Goal: Task Accomplishment & Management: Manage account settings

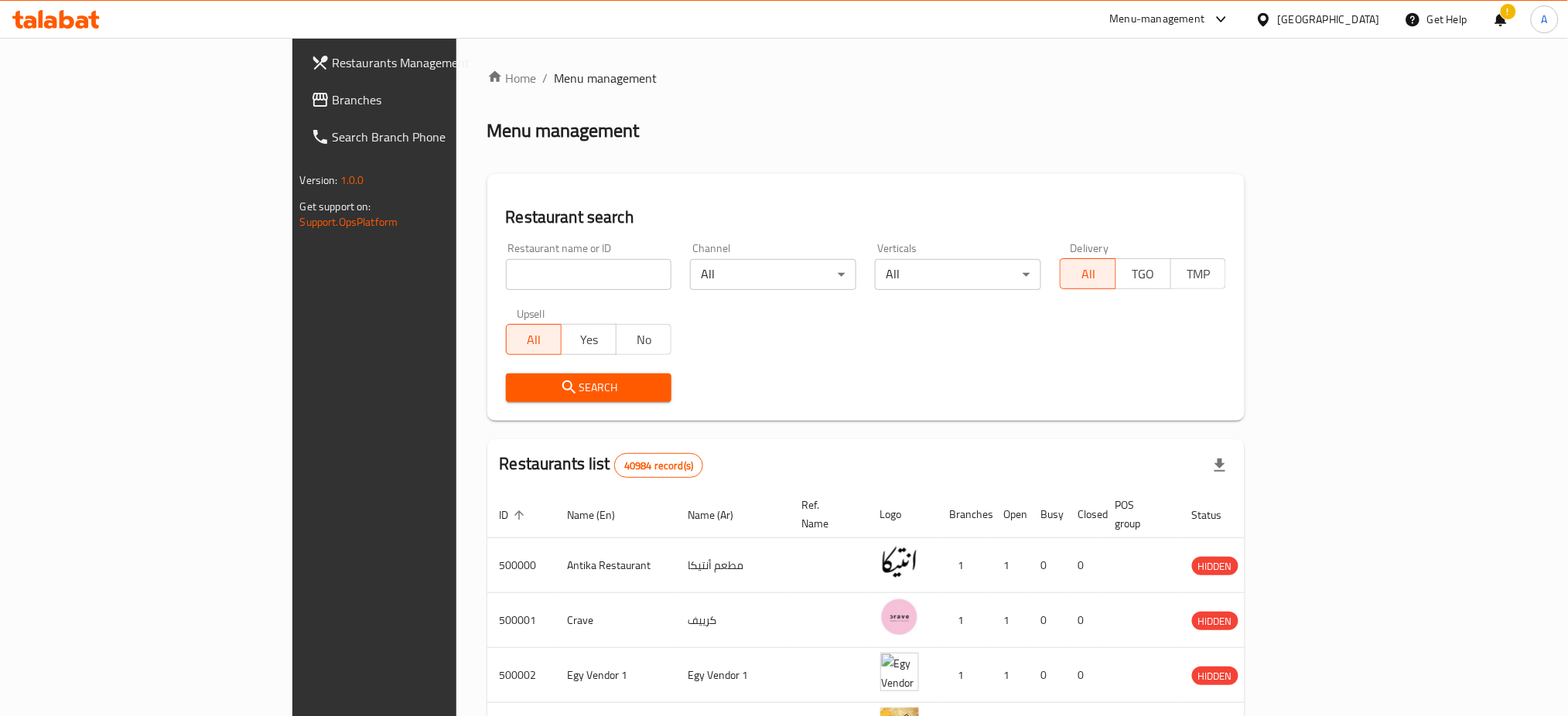
click at [506, 269] on input "search" at bounding box center [588, 275] width 166 height 31
type input "[GEOGRAPHIC_DATA]"
click button "Search" at bounding box center [588, 388] width 166 height 29
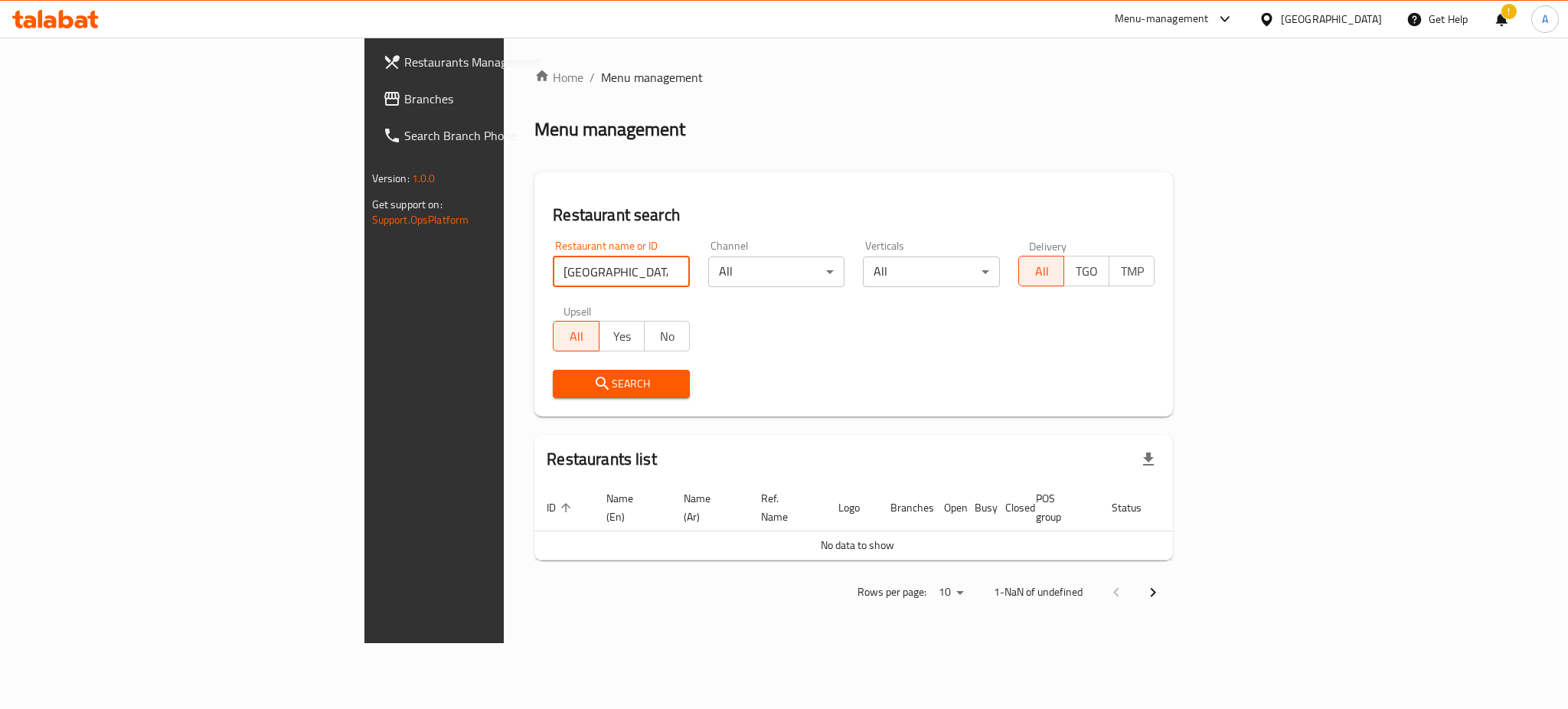
click at [565, 374] on span "Search" at bounding box center [621, 384] width 112 height 19
click at [543, 343] on div "Restaurant name or ID Valencia Restaurant name or ID Channel All ​ Verticals Al…" at bounding box center [853, 319] width 620 height 176
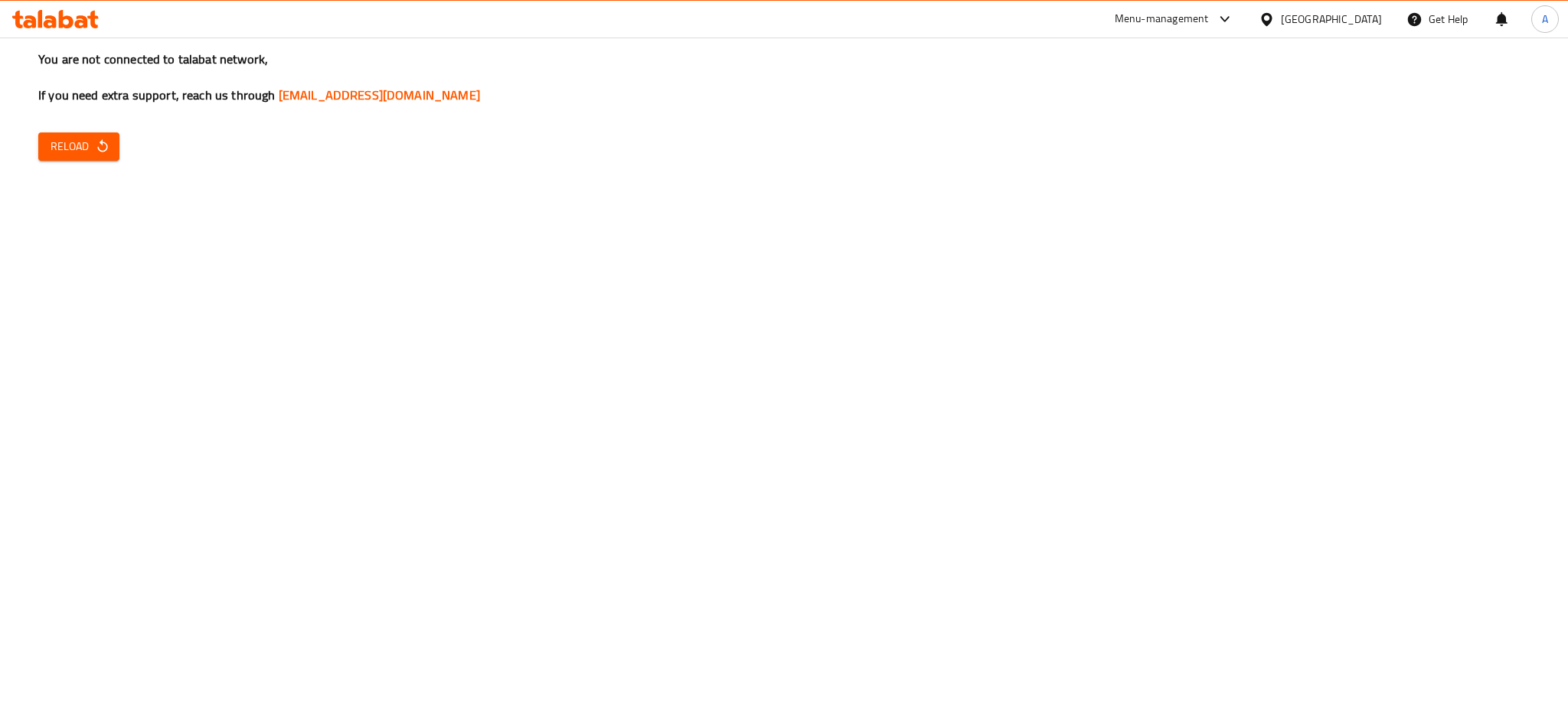
click at [82, 147] on span "Reload" at bounding box center [79, 147] width 57 height 19
click at [59, 134] on button "Reload" at bounding box center [78, 147] width 81 height 29
click at [86, 161] on div "You are not connected to talabat network, If you need extra support, reach us t…" at bounding box center [784, 354] width 1568 height 709
click at [90, 153] on span "Reload" at bounding box center [79, 147] width 57 height 19
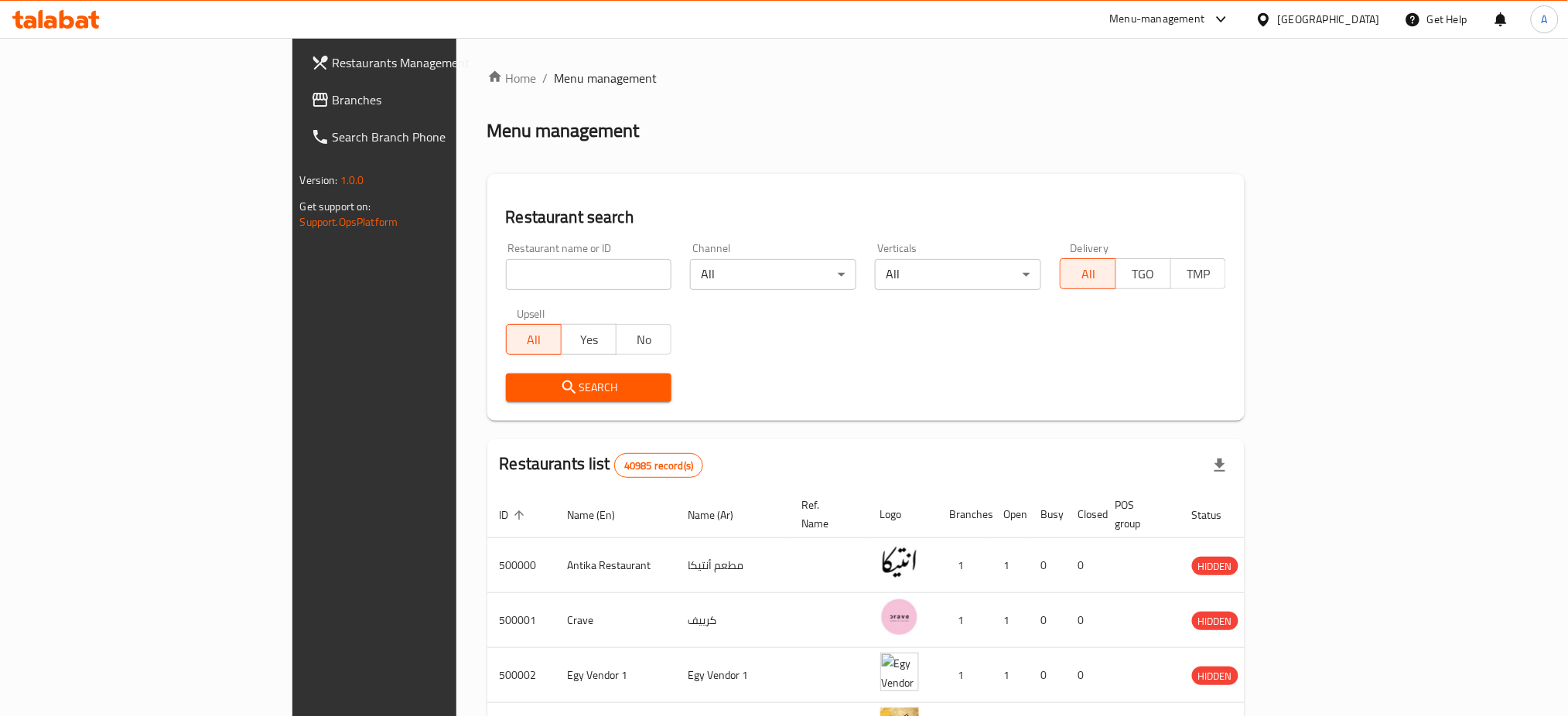
click at [506, 267] on input "search" at bounding box center [588, 275] width 166 height 31
type input "[GEOGRAPHIC_DATA]"
click button "Search" at bounding box center [588, 388] width 166 height 29
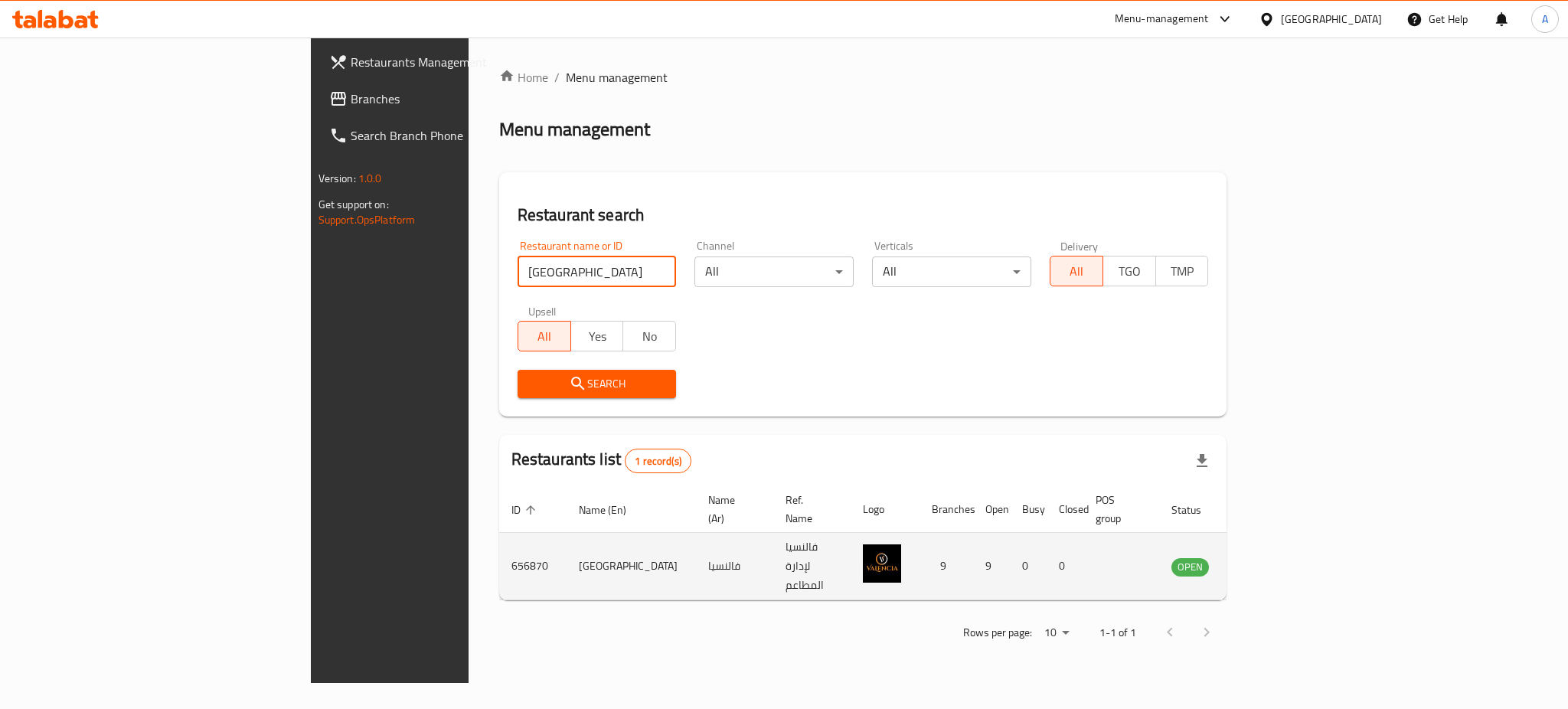
click at [1267, 564] on icon "enhanced table" at bounding box center [1264, 567] width 6 height 6
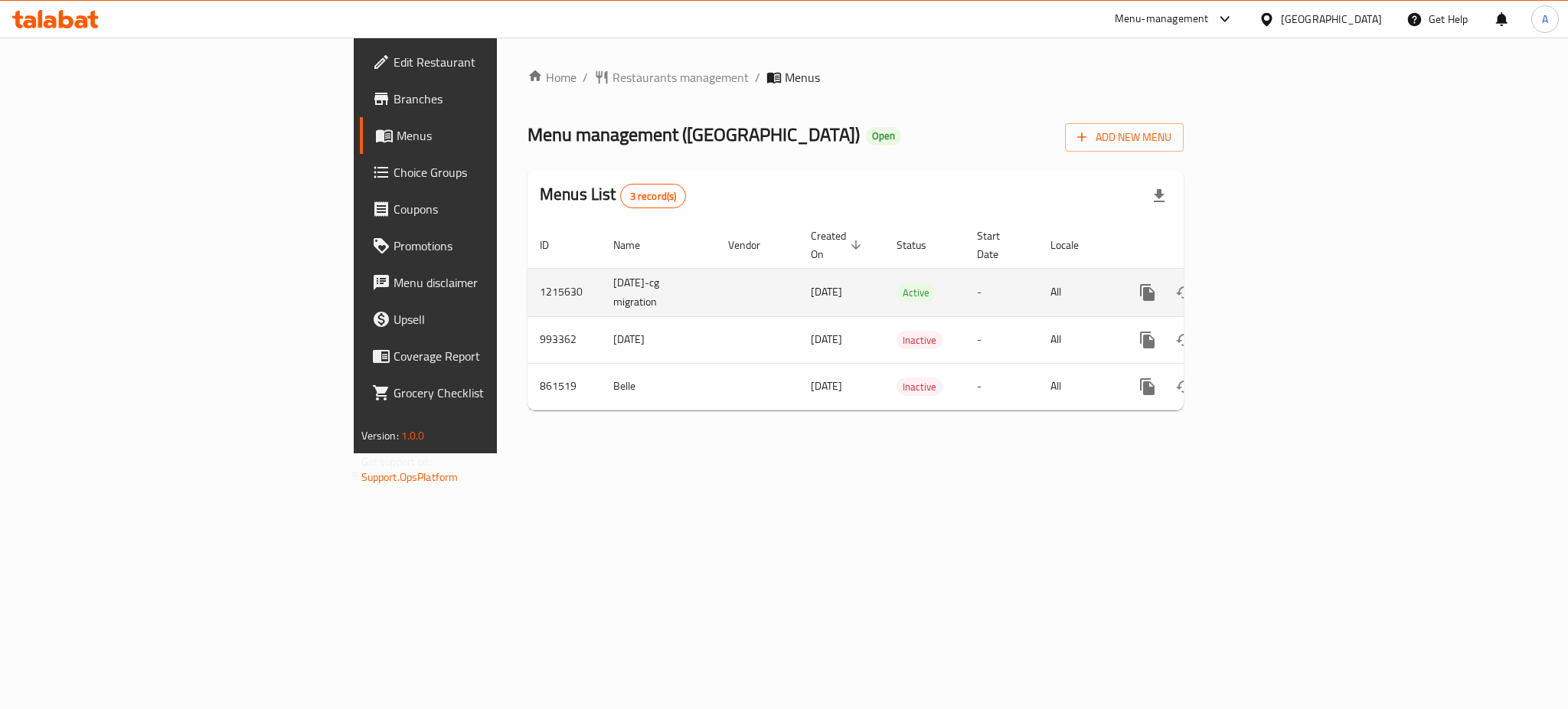
click at [1276, 274] on link "enhanced table" at bounding box center [1258, 292] width 37 height 37
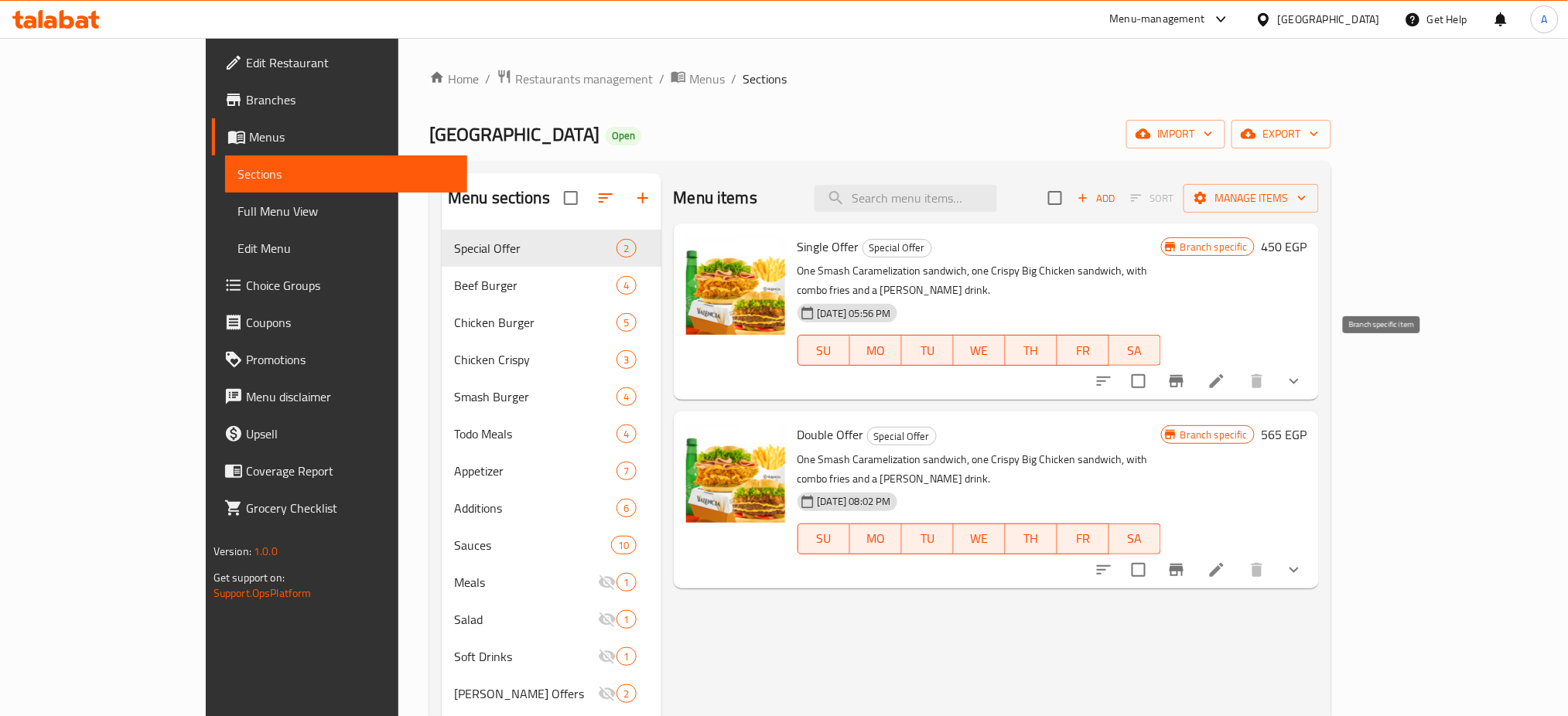
click at [1185, 372] on icon "Branch-specific-item" at bounding box center [1176, 381] width 18 height 18
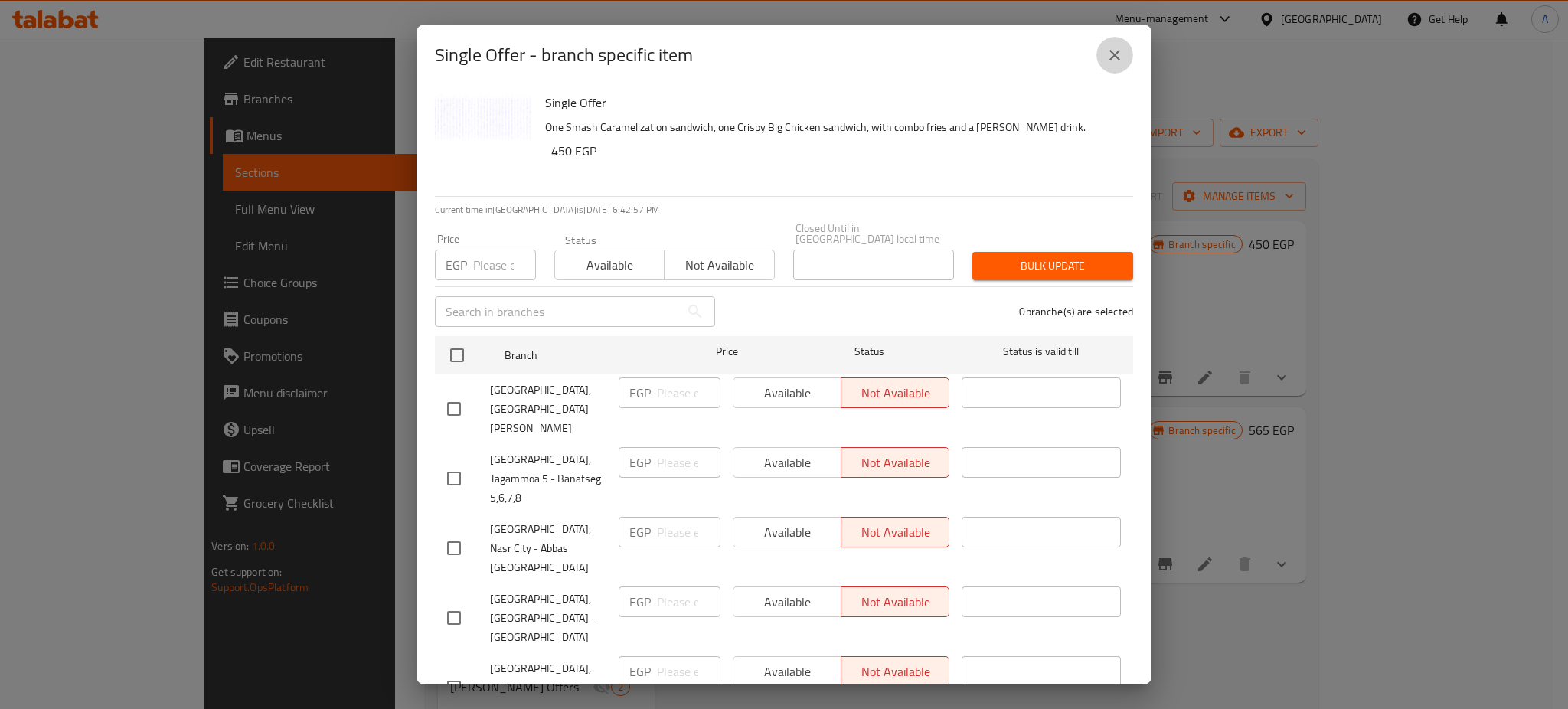
click at [1121, 57] on icon "close" at bounding box center [1114, 54] width 18 height 18
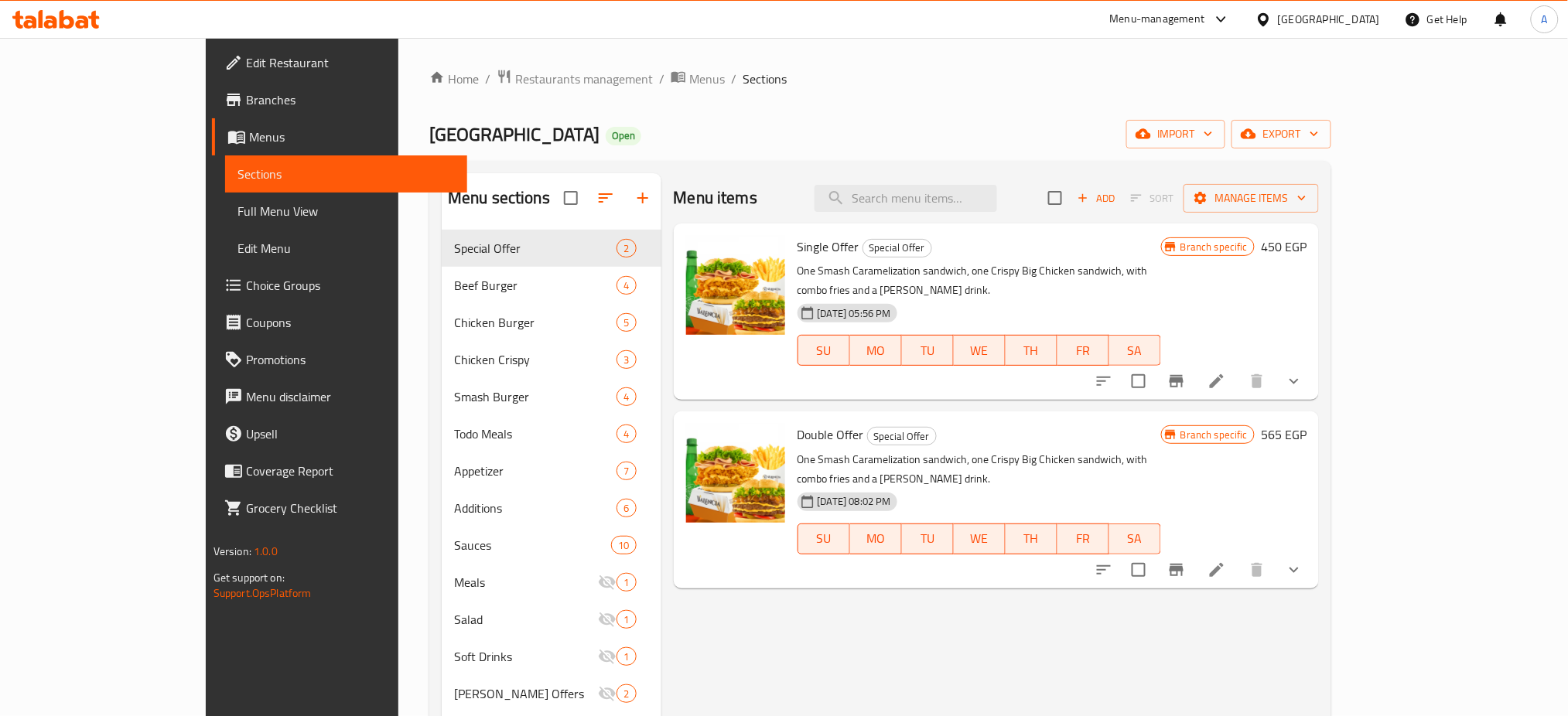
click at [1183, 564] on icon "Branch-specific-item" at bounding box center [1177, 570] width 13 height 12
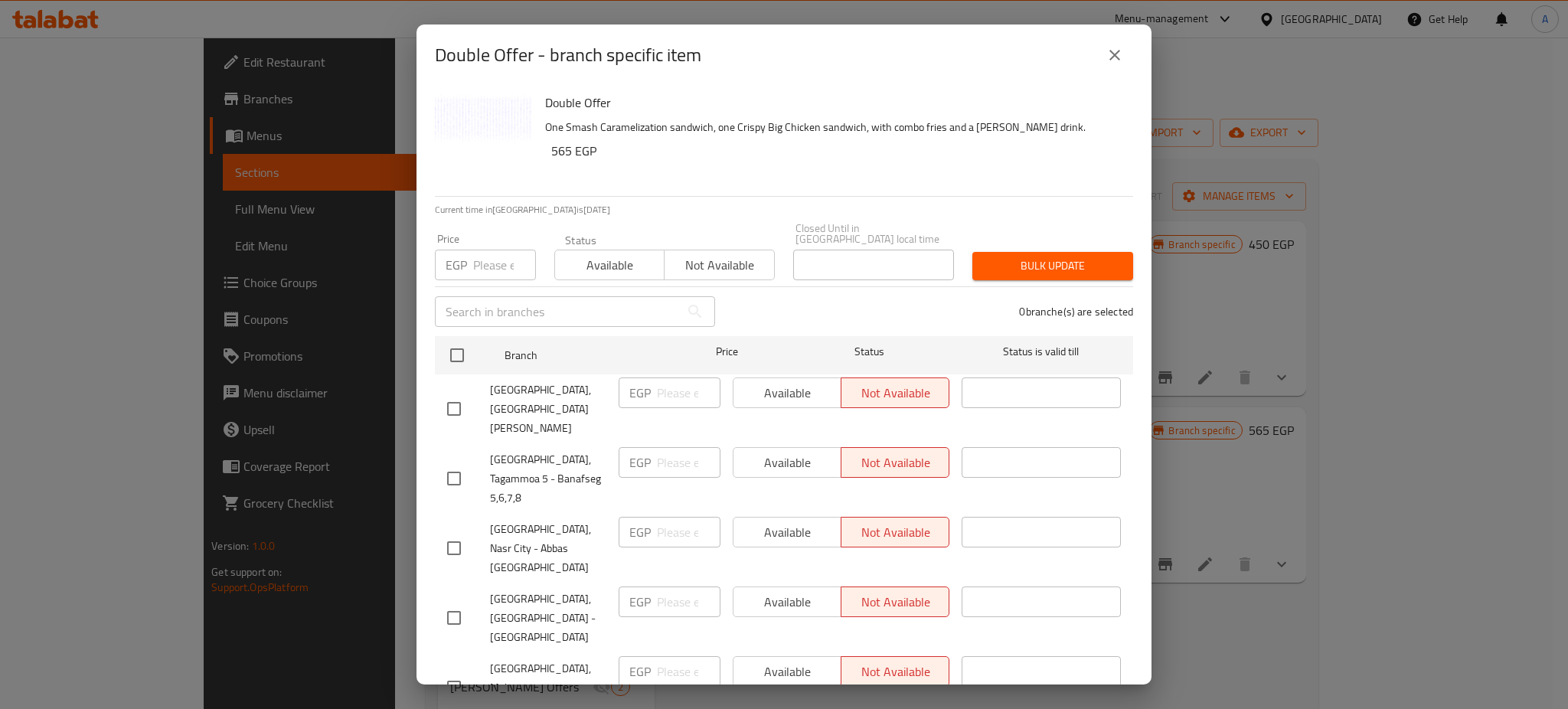
click at [1112, 48] on icon "close" at bounding box center [1114, 54] width 18 height 18
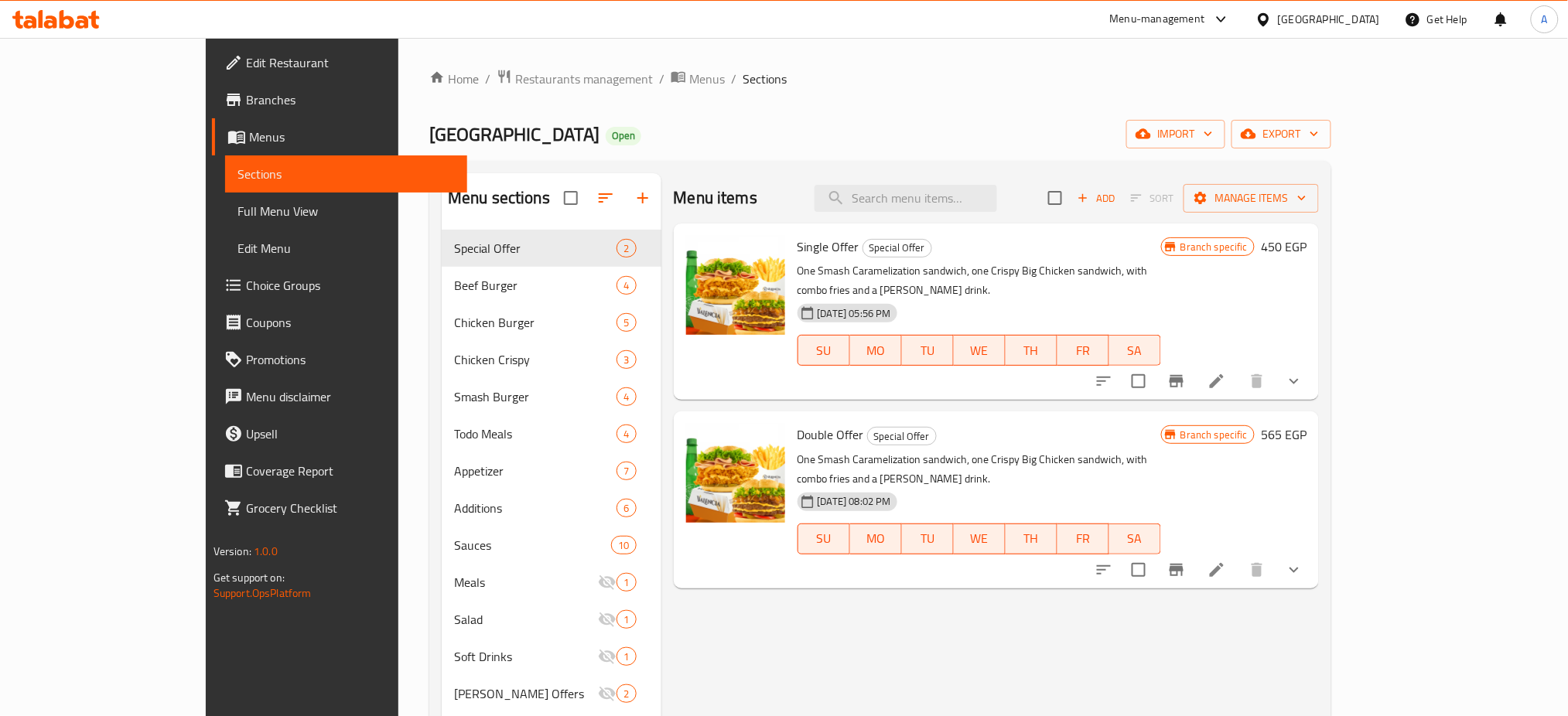
click at [1312, 376] on button "show more" at bounding box center [1294, 381] width 37 height 37
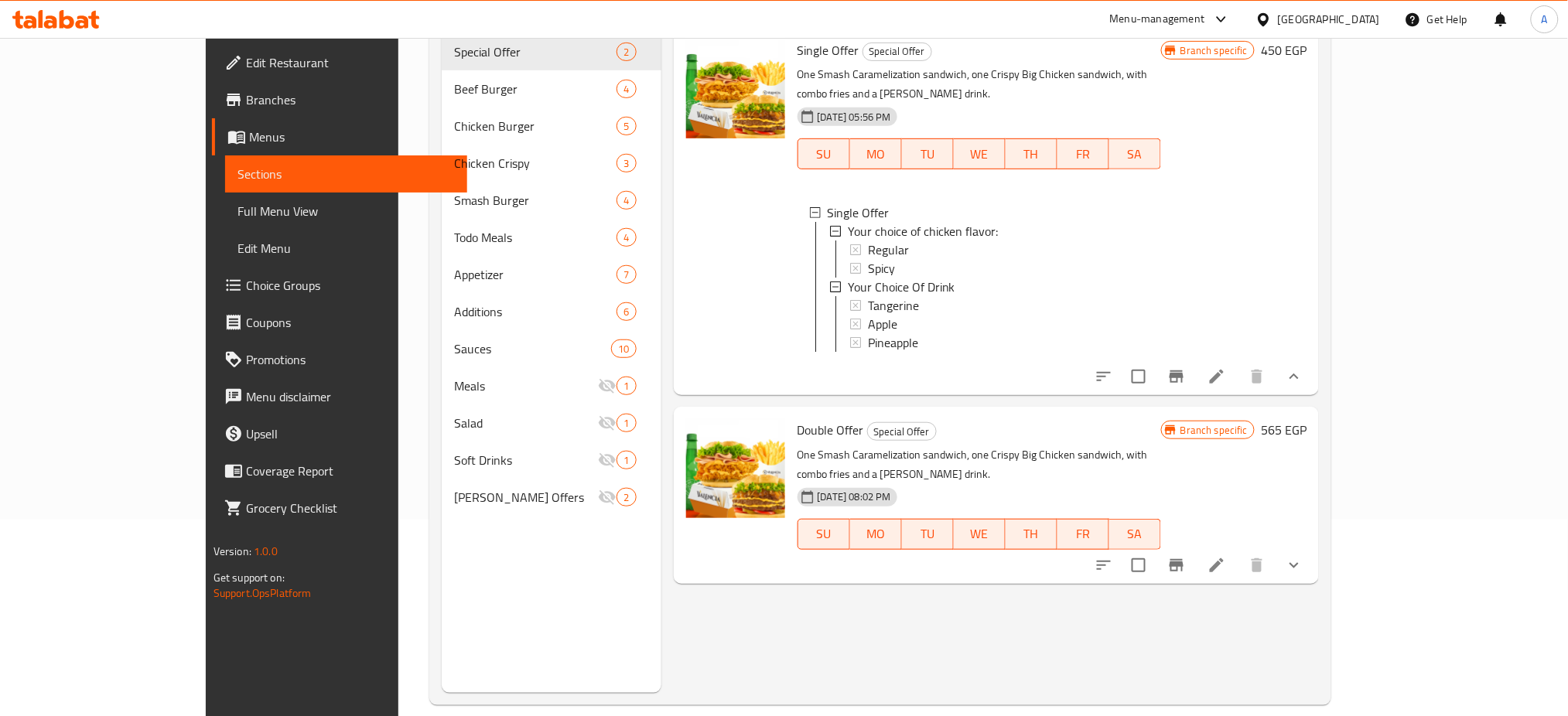
scroll to position [216, 0]
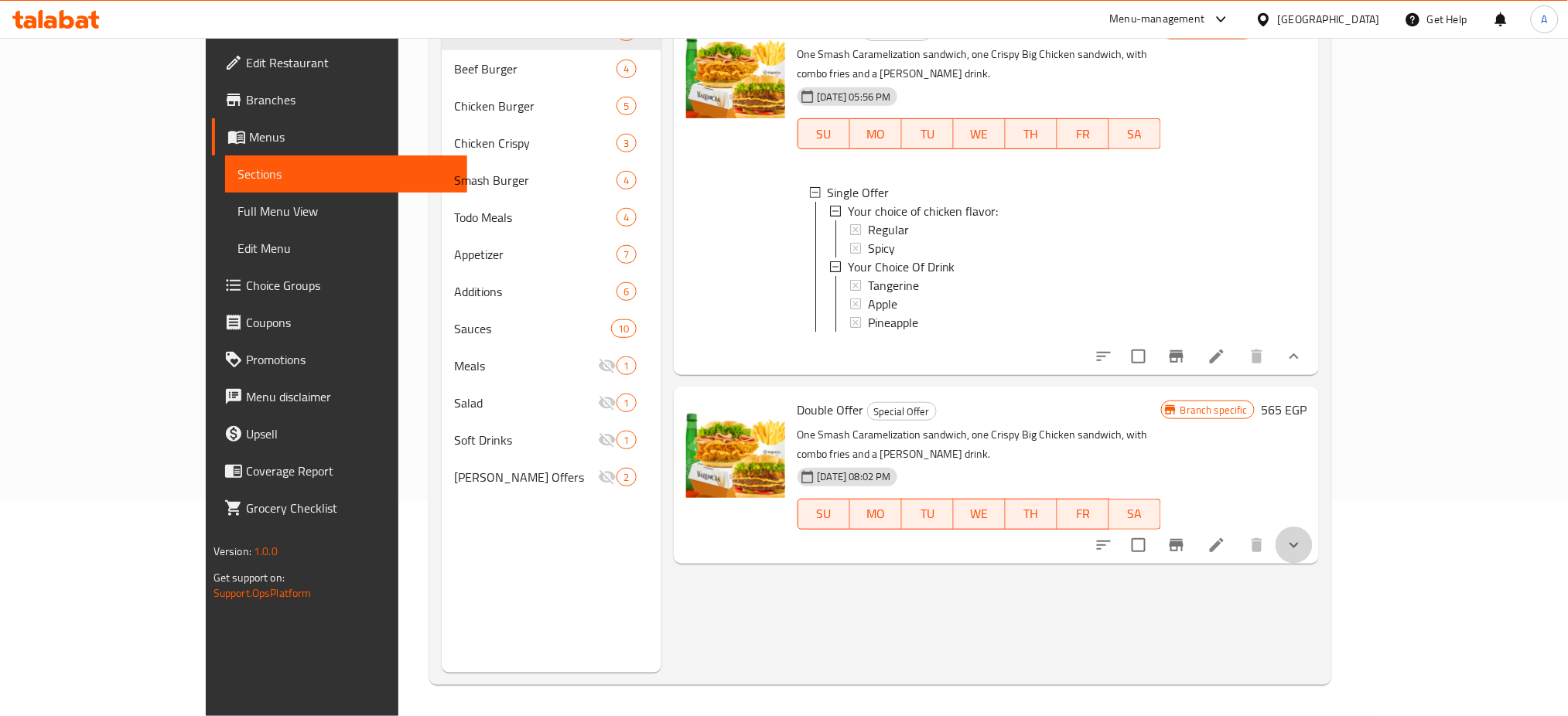
click at [1304, 536] on icon "show more" at bounding box center [1293, 545] width 18 height 18
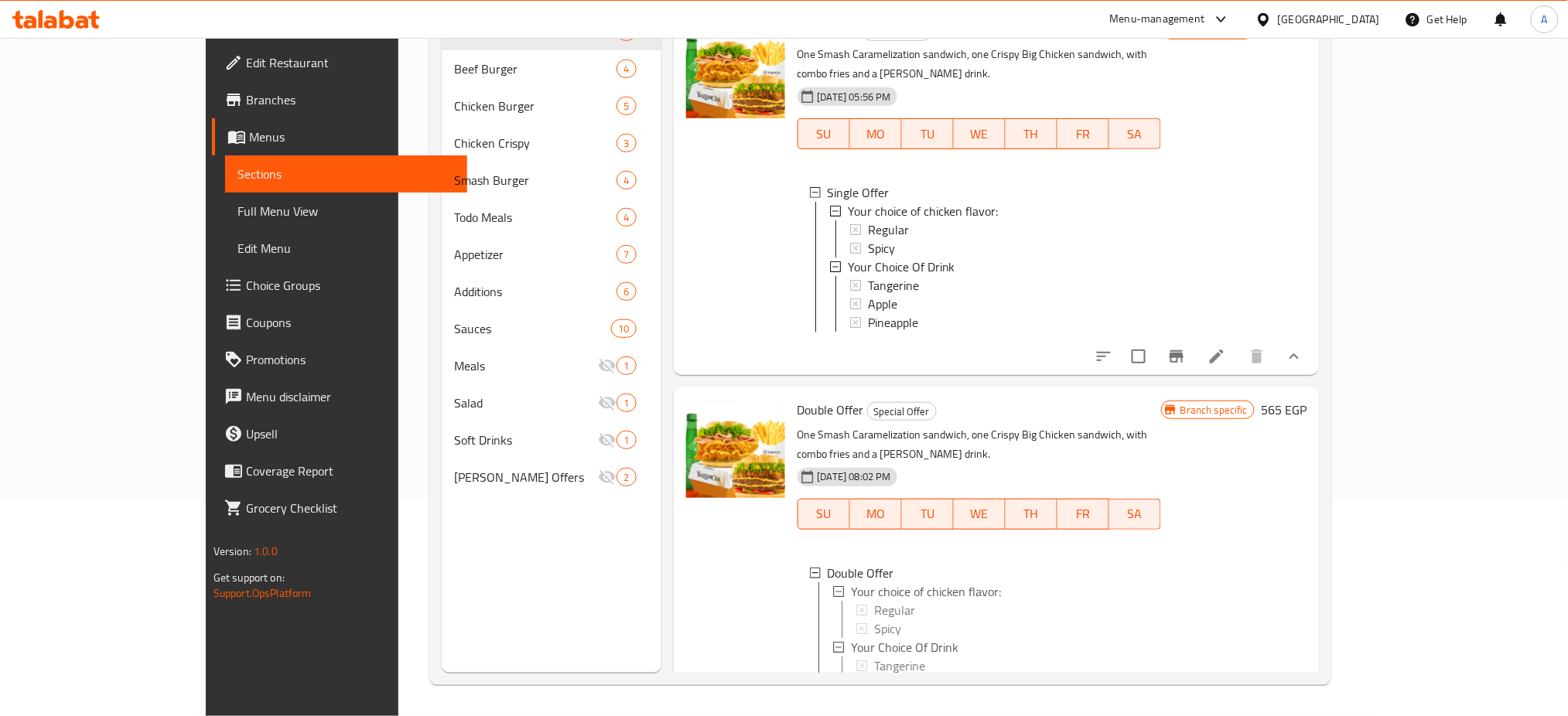
scroll to position [74, 0]
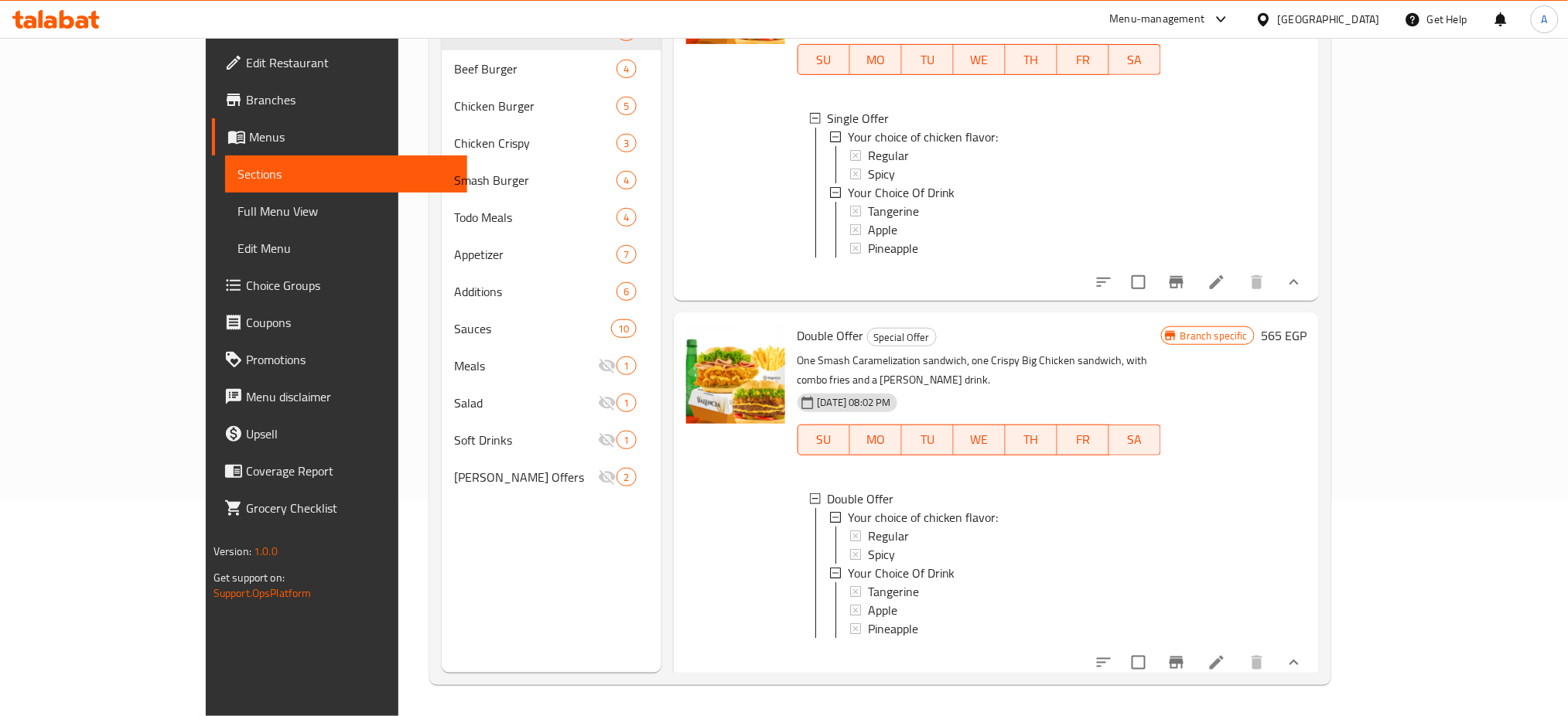
click at [1307, 476] on div "Branch specific 565 EGP" at bounding box center [1233, 496] width 145 height 343
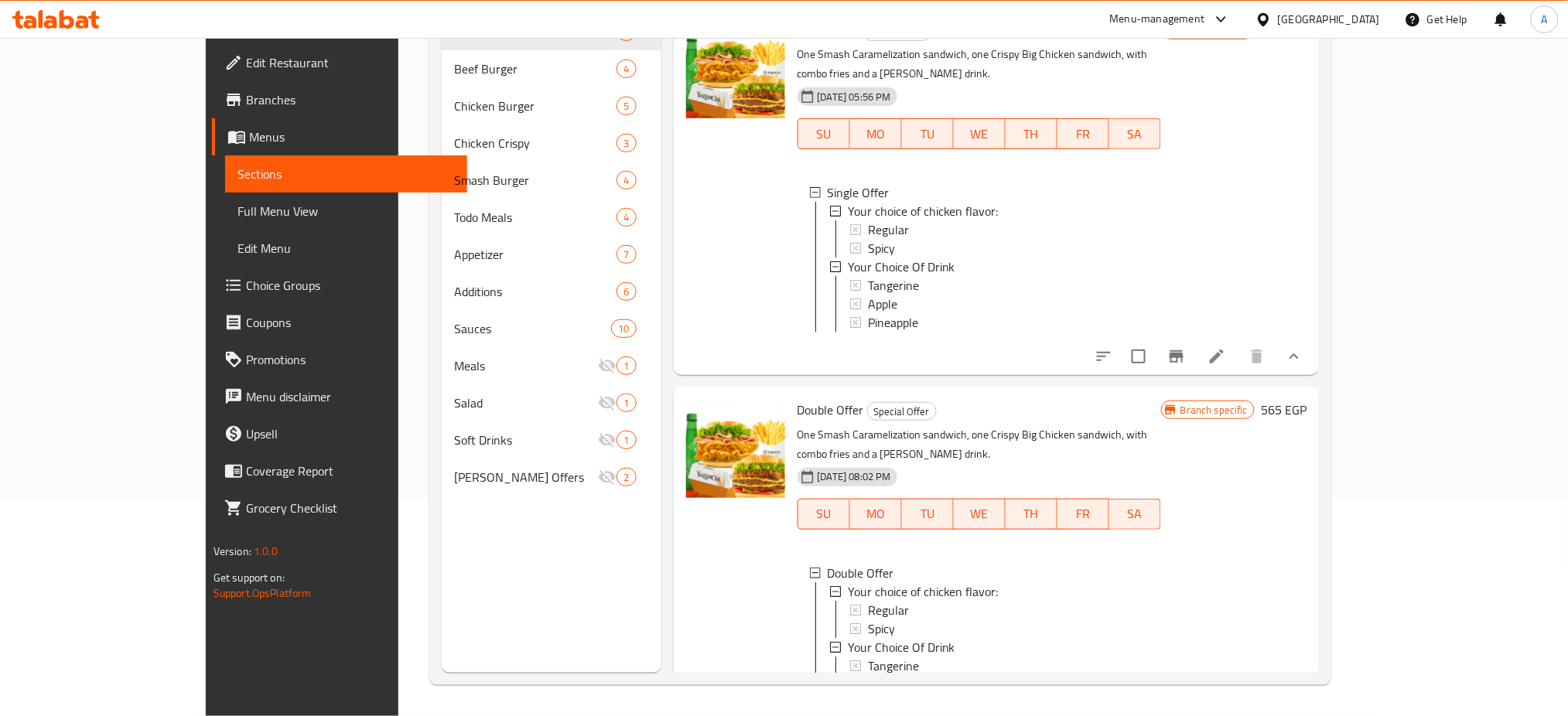
scroll to position [0, 0]
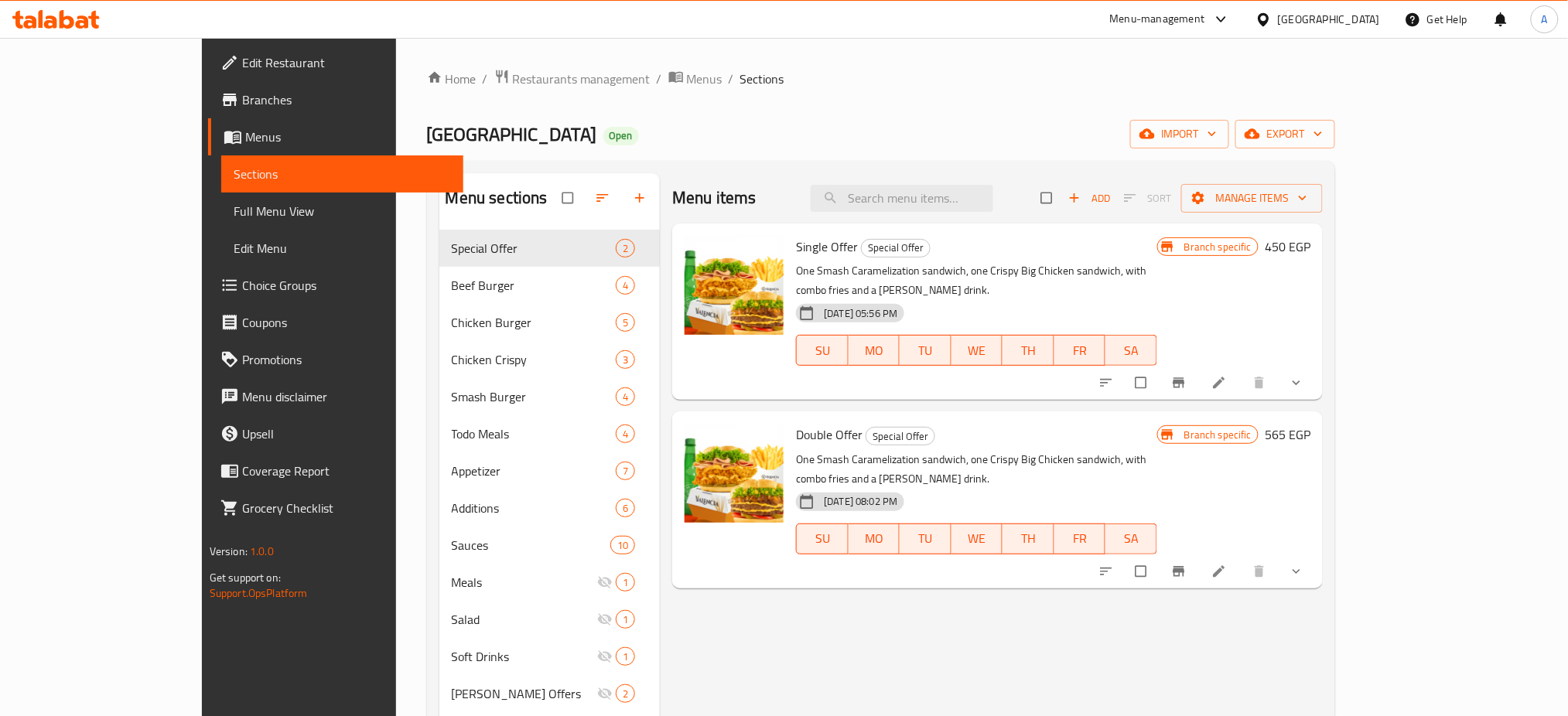
click at [1323, 617] on div "Menu items Add Sort Manage items Single Offer Special Offer One Smash Carameliz…" at bounding box center [991, 531] width 663 height 716
click at [1199, 366] on button "Branch-specific-item" at bounding box center [1181, 383] width 37 height 34
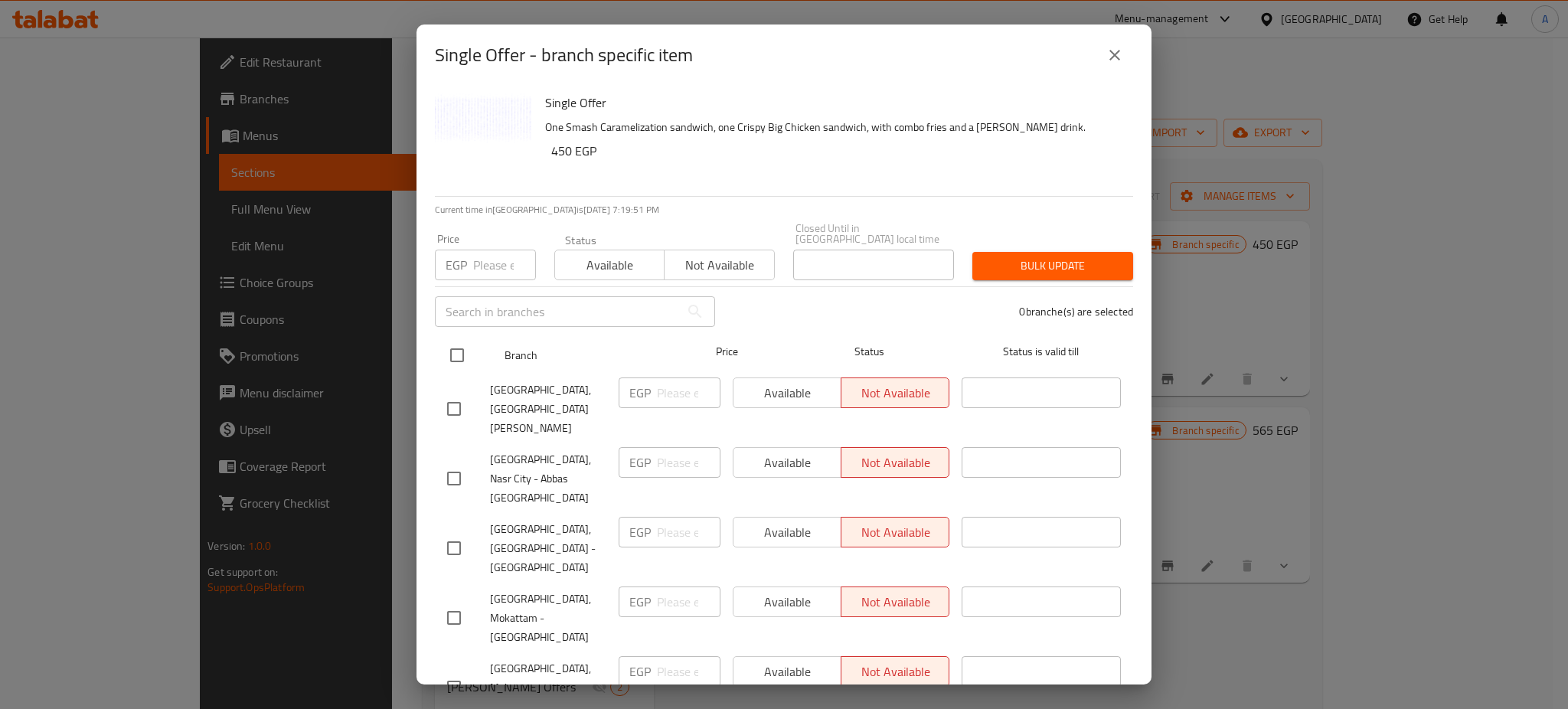
click at [468, 339] on input "checkbox" at bounding box center [457, 355] width 32 height 32
checkbox input "true"
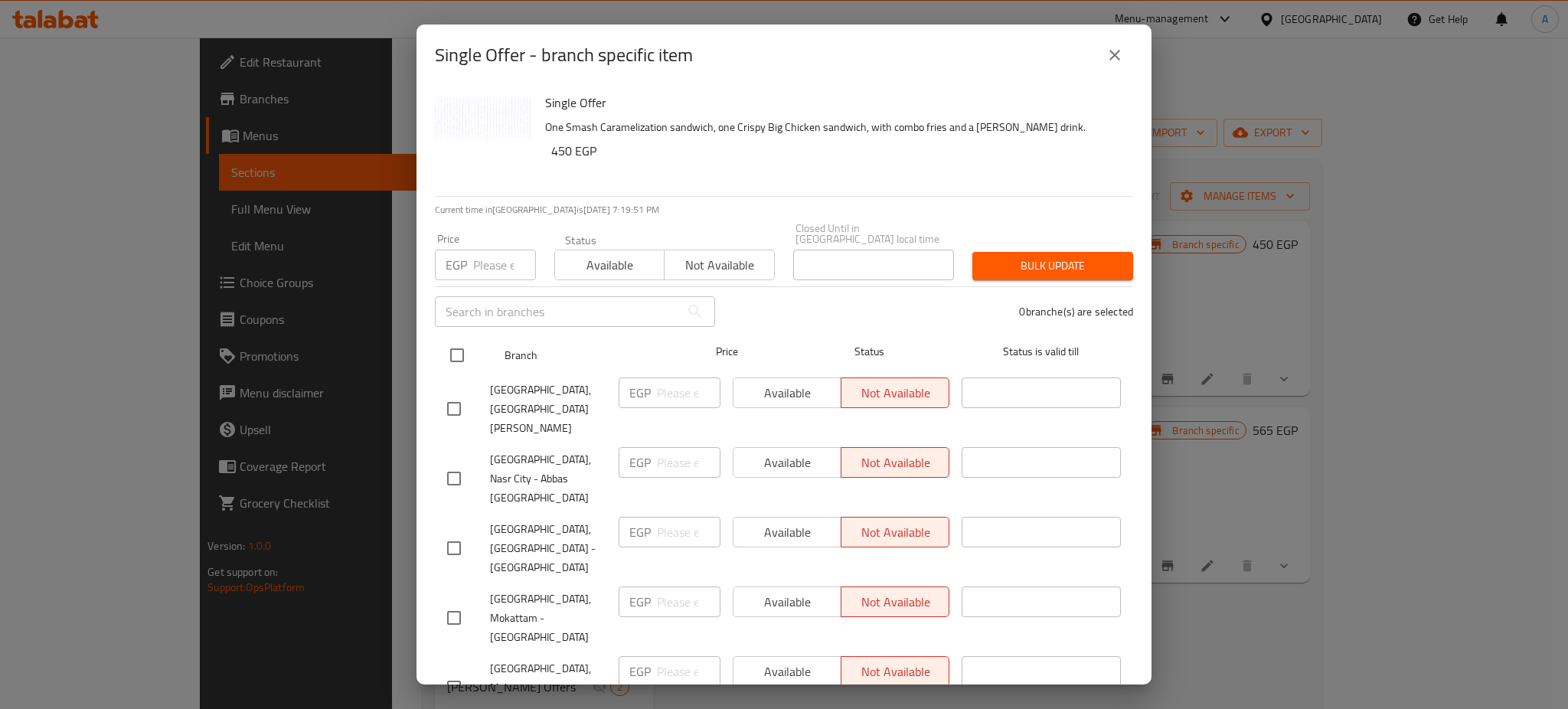
checkbox input "true"
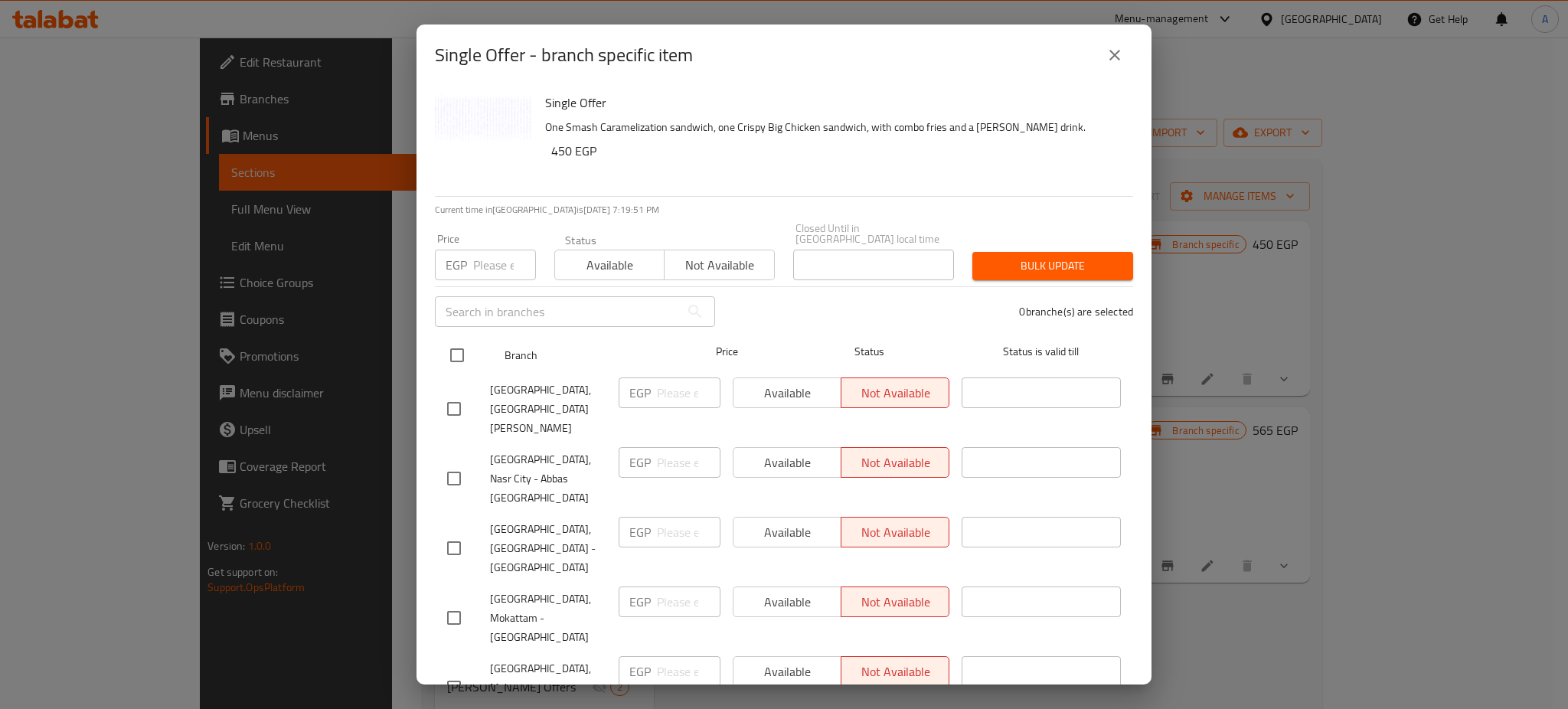
checkbox input "true"
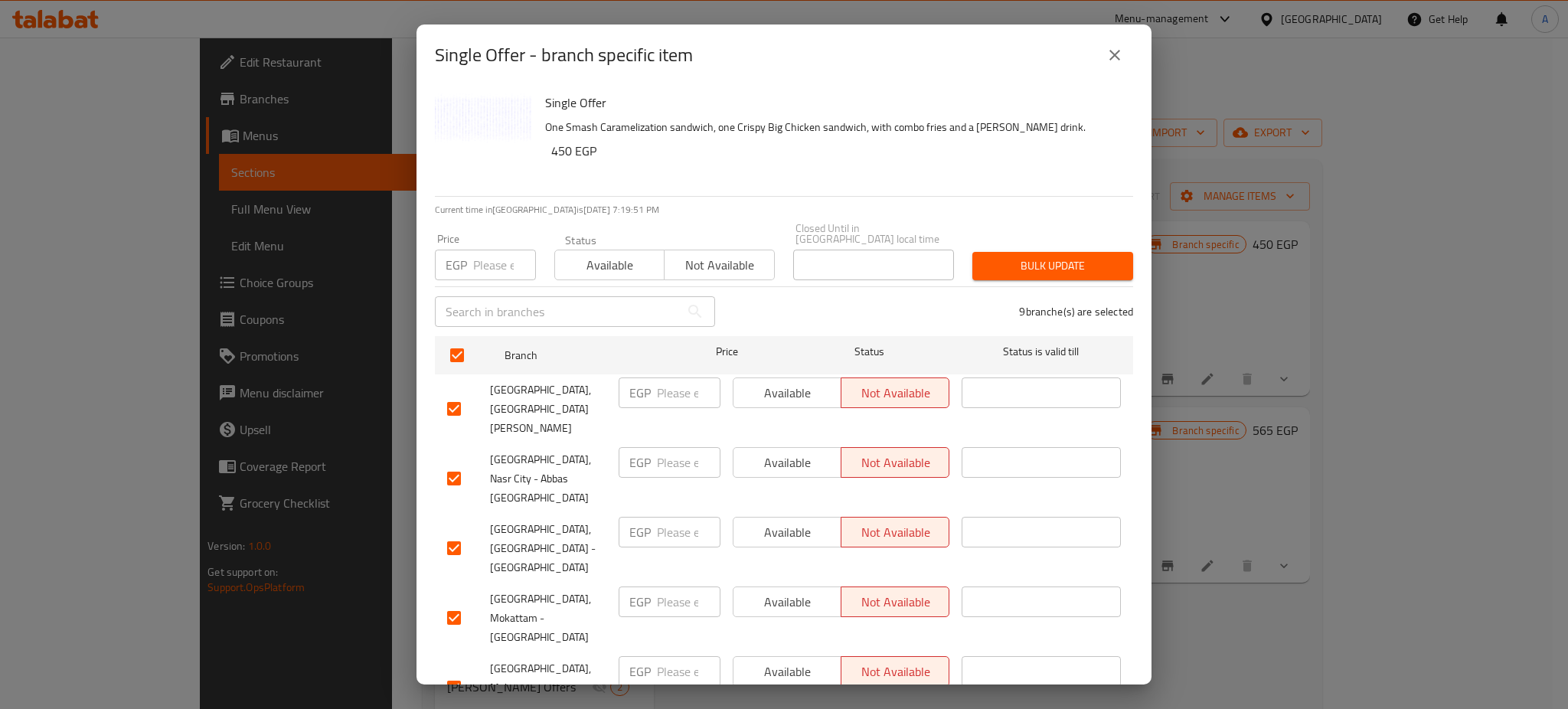
click at [638, 263] on span "Available" at bounding box center [610, 265] width 97 height 22
click at [1081, 257] on span "Bulk update" at bounding box center [1052, 266] width 136 height 19
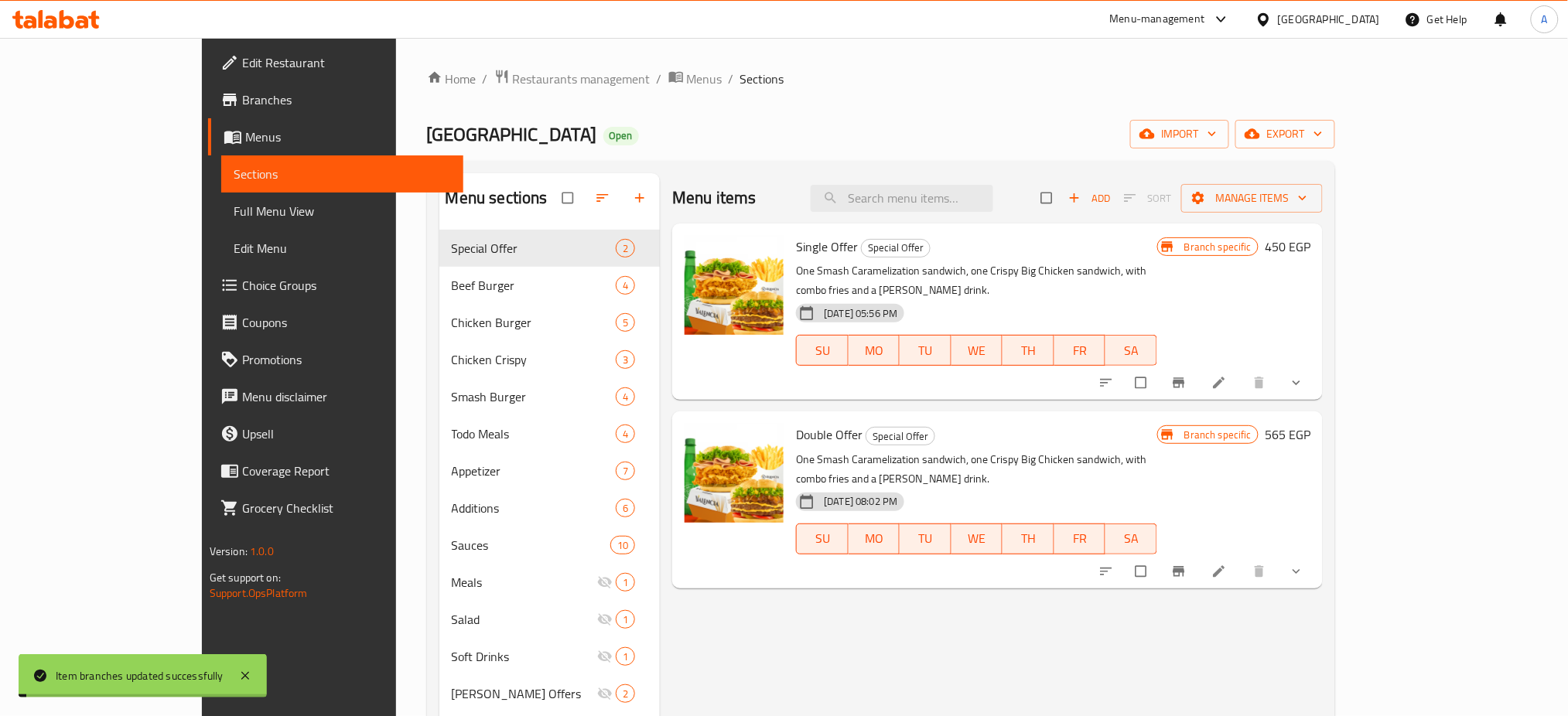
click at [1185, 566] on icon "Branch-specific-item" at bounding box center [1180, 571] width 12 height 10
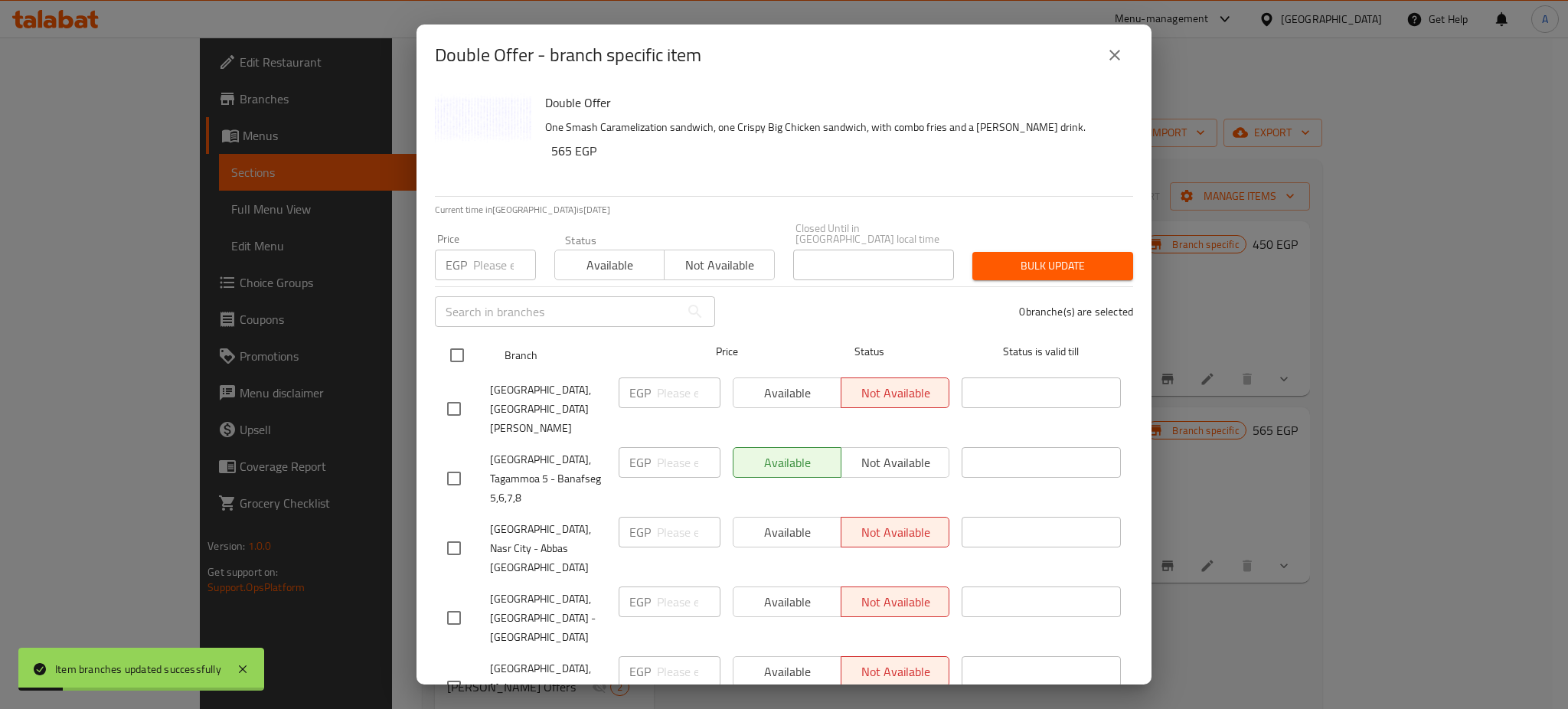
click at [452, 339] on input "checkbox" at bounding box center [457, 355] width 32 height 32
checkbox input "true"
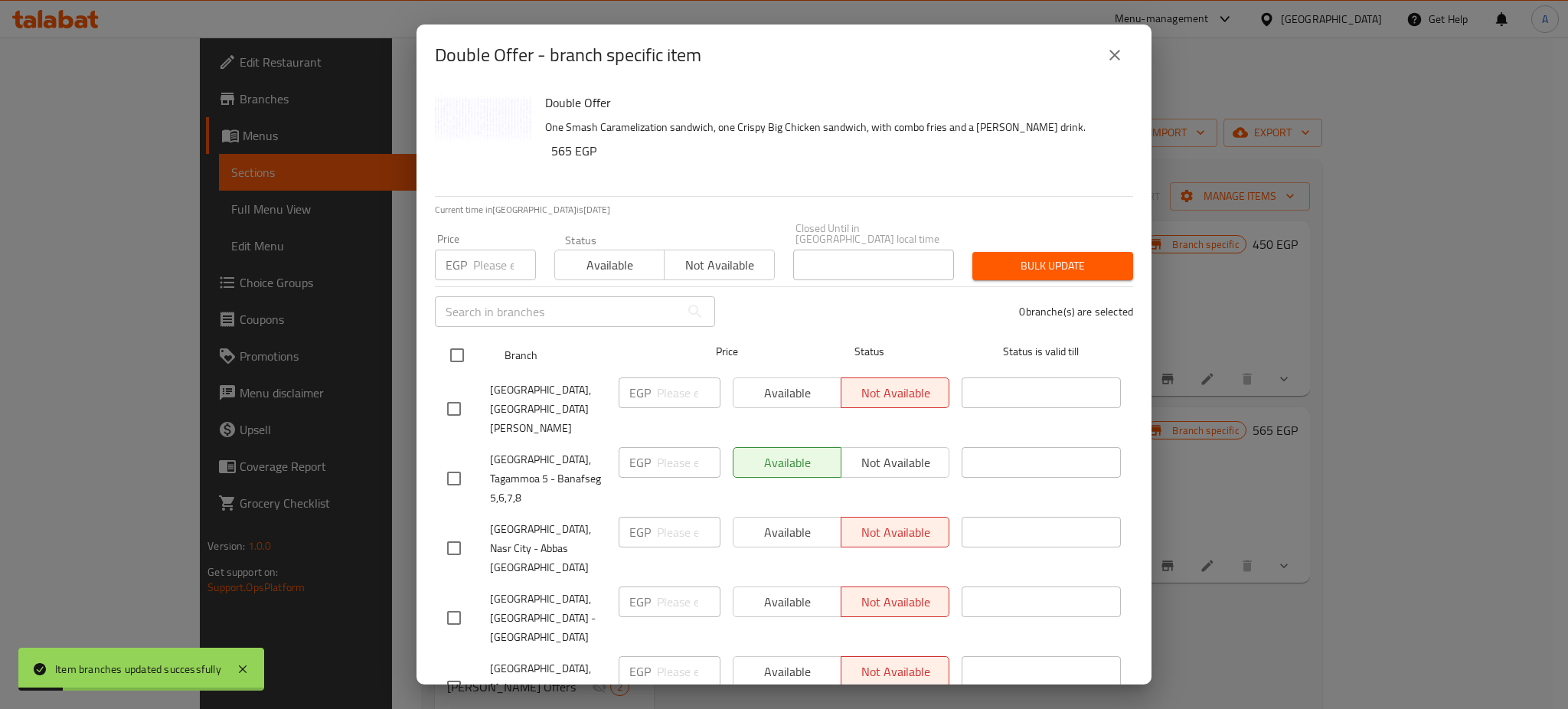
checkbox input "true"
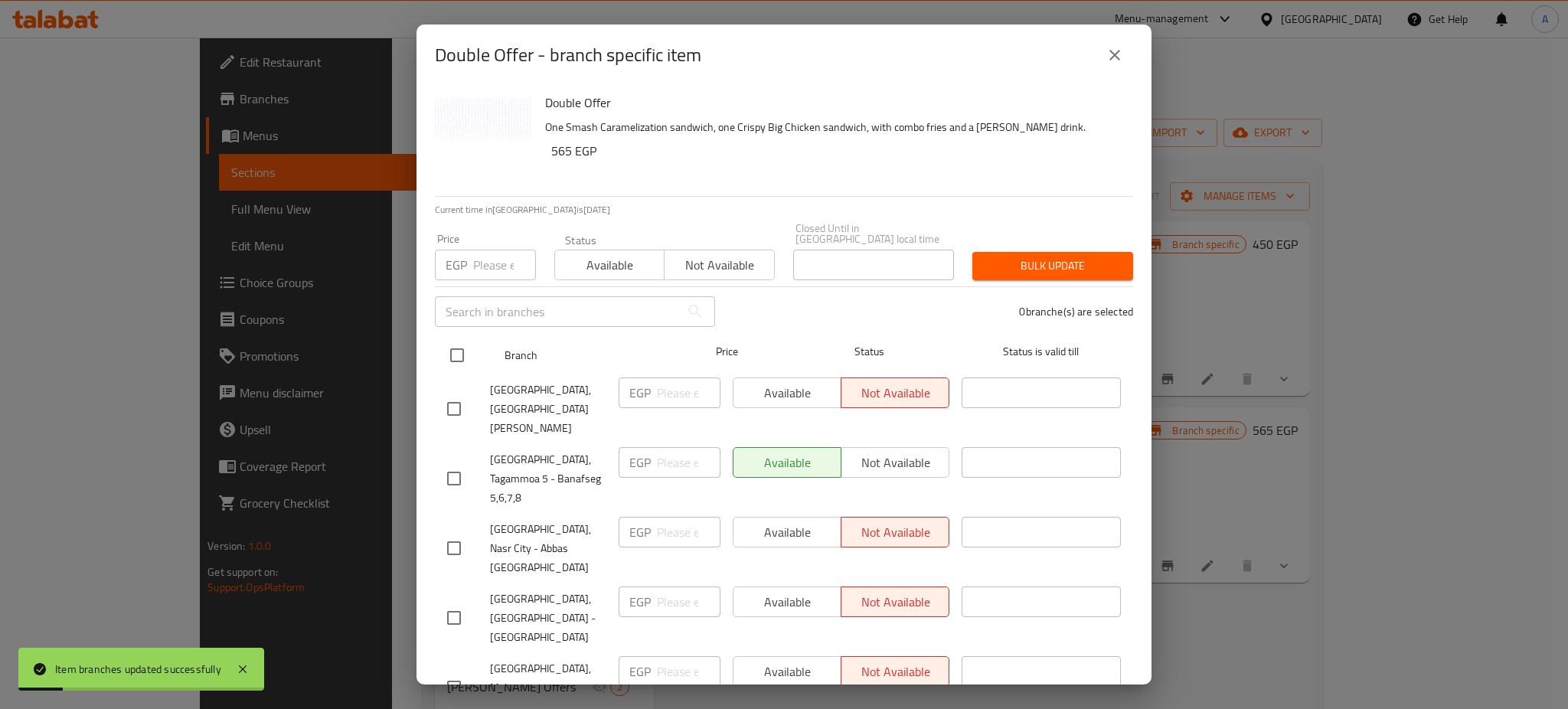
checkbox input "true"
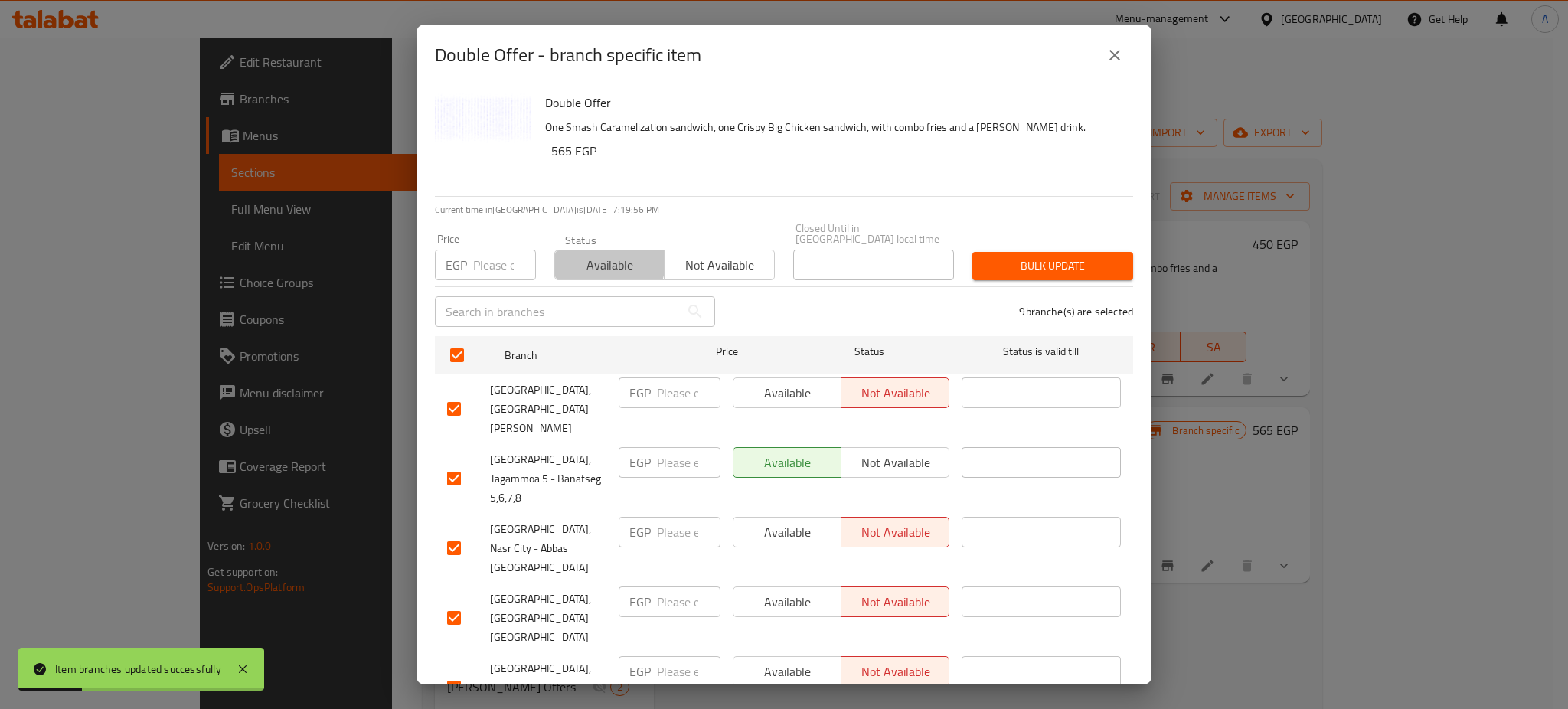
click at [590, 254] on span "Available" at bounding box center [610, 265] width 97 height 22
click at [1017, 257] on span "Bulk update" at bounding box center [1052, 266] width 136 height 19
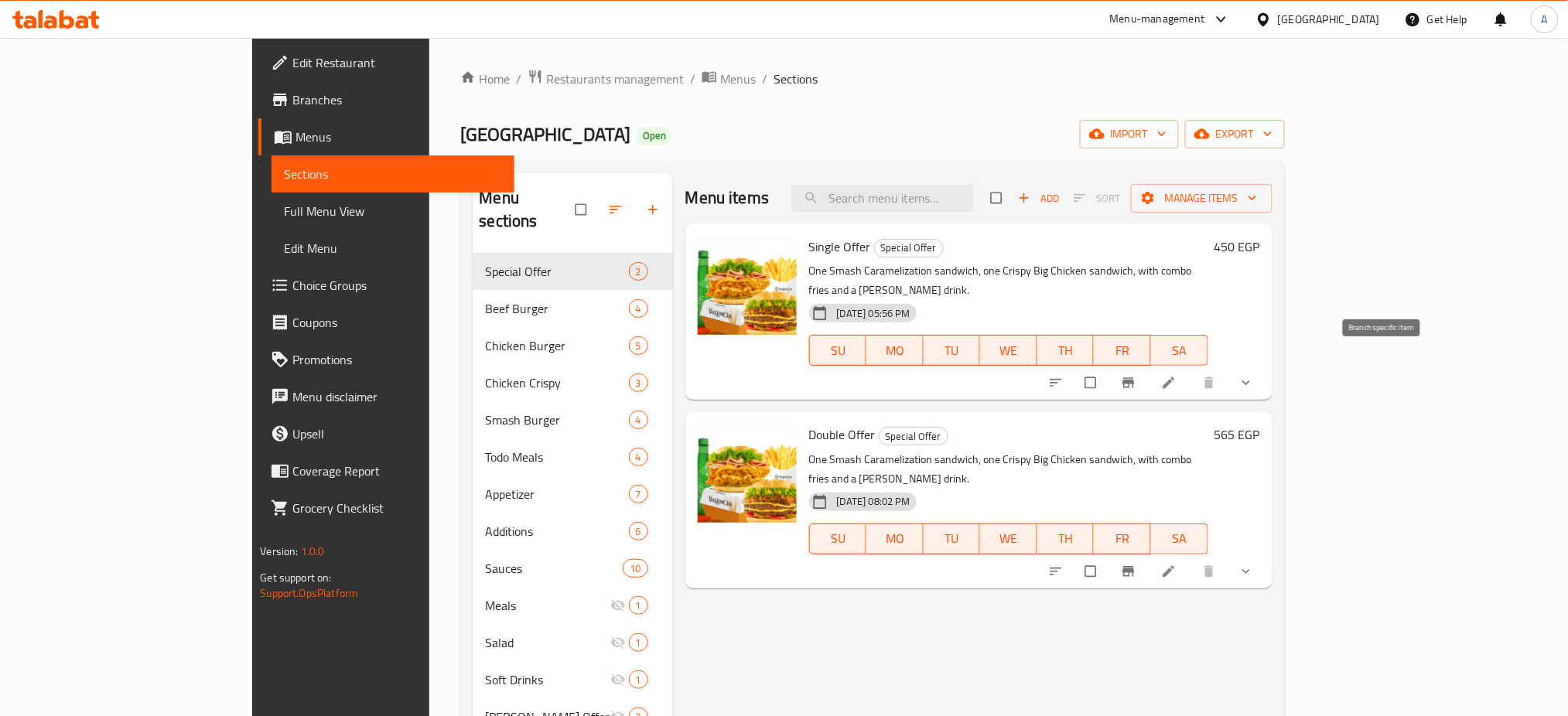
click at [1136, 375] on icon "Branch-specific-item" at bounding box center [1129, 383] width 15 height 15
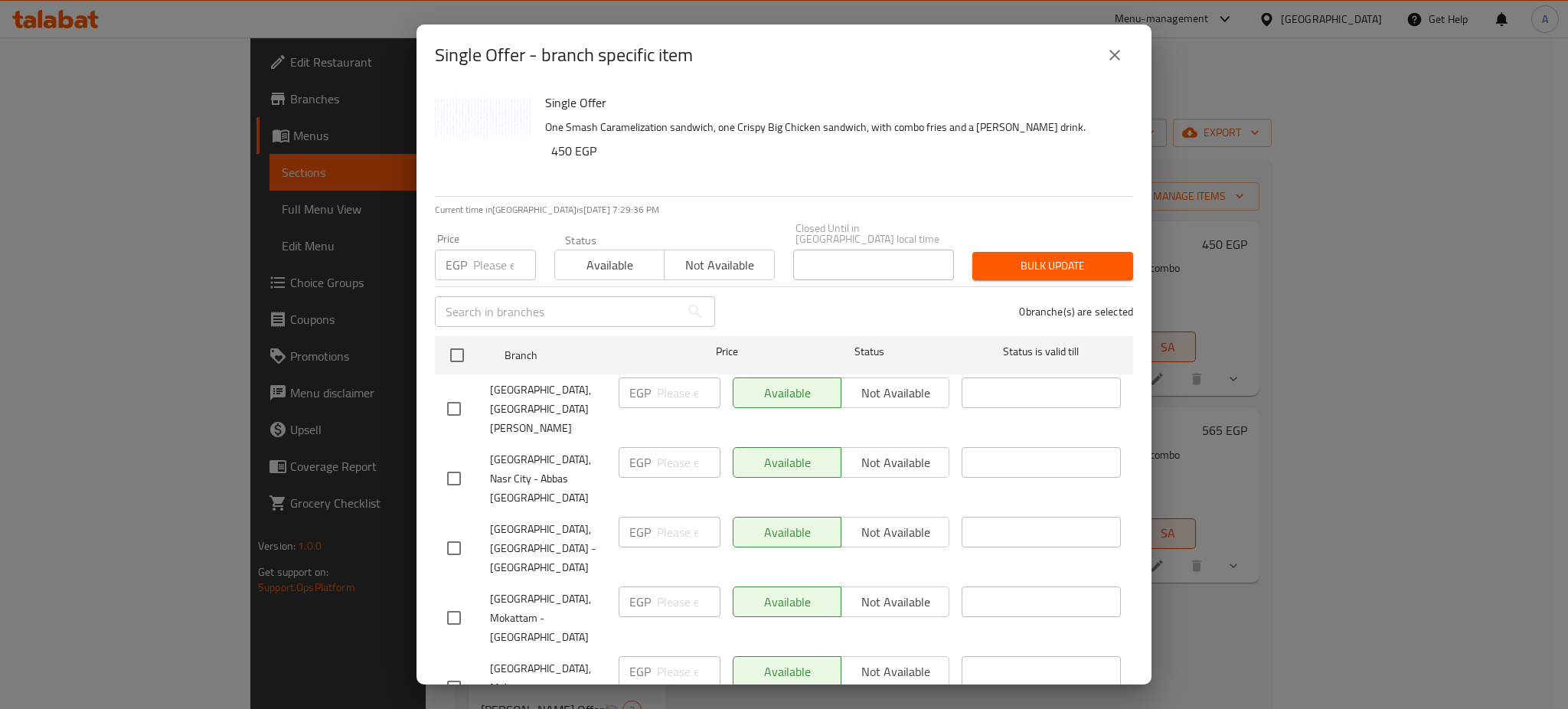
click at [1115, 44] on button "close" at bounding box center [1114, 55] width 37 height 37
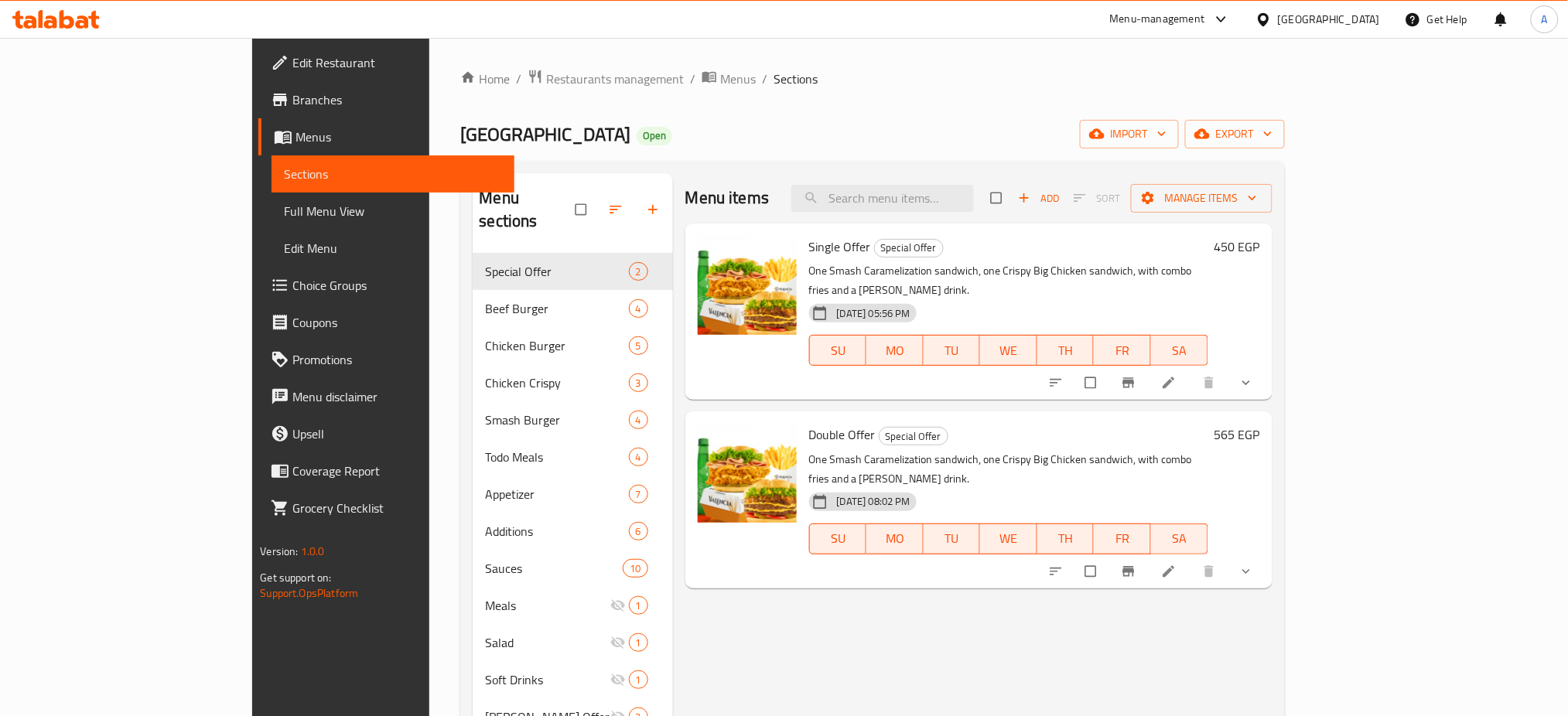
click at [1134, 566] on icon "Branch-specific-item" at bounding box center [1128, 571] width 12 height 10
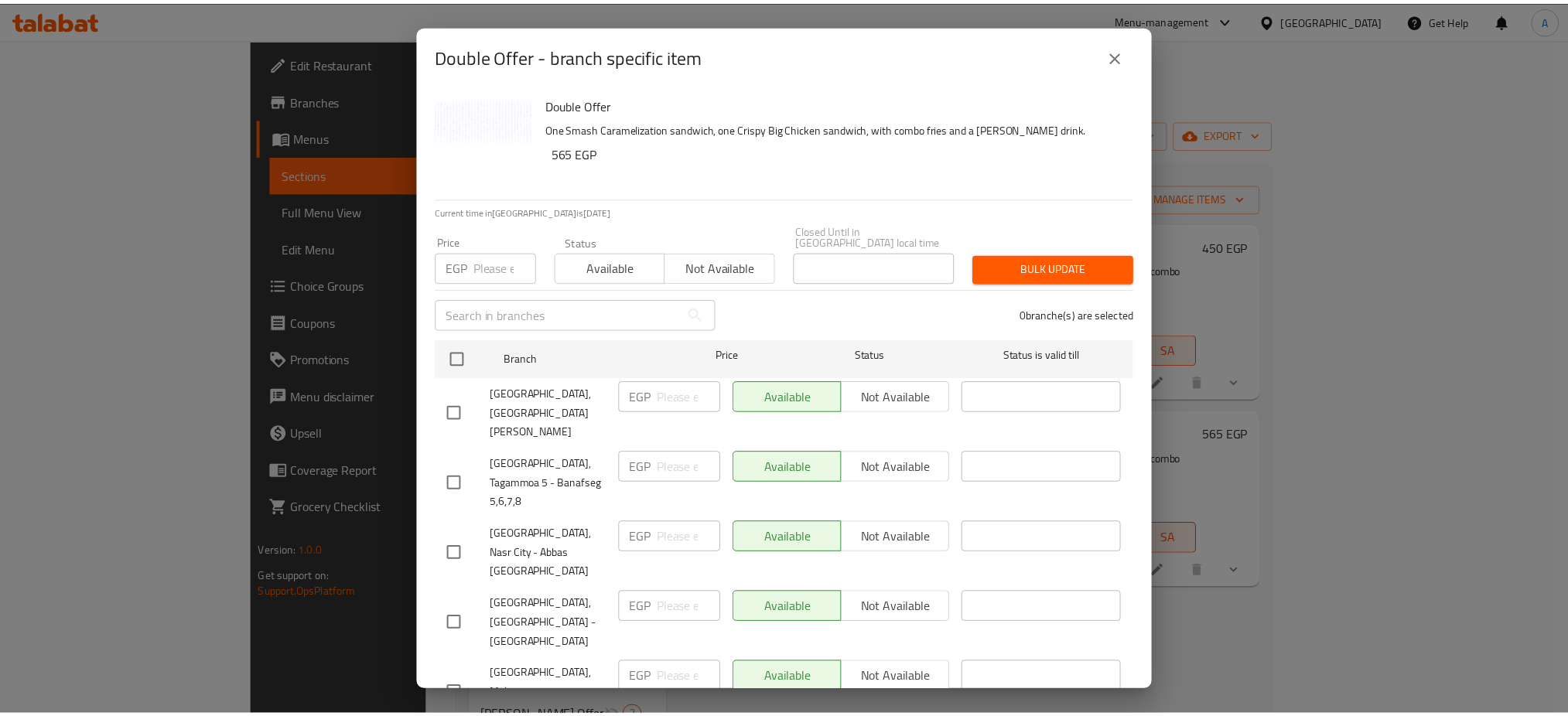
scroll to position [163, 0]
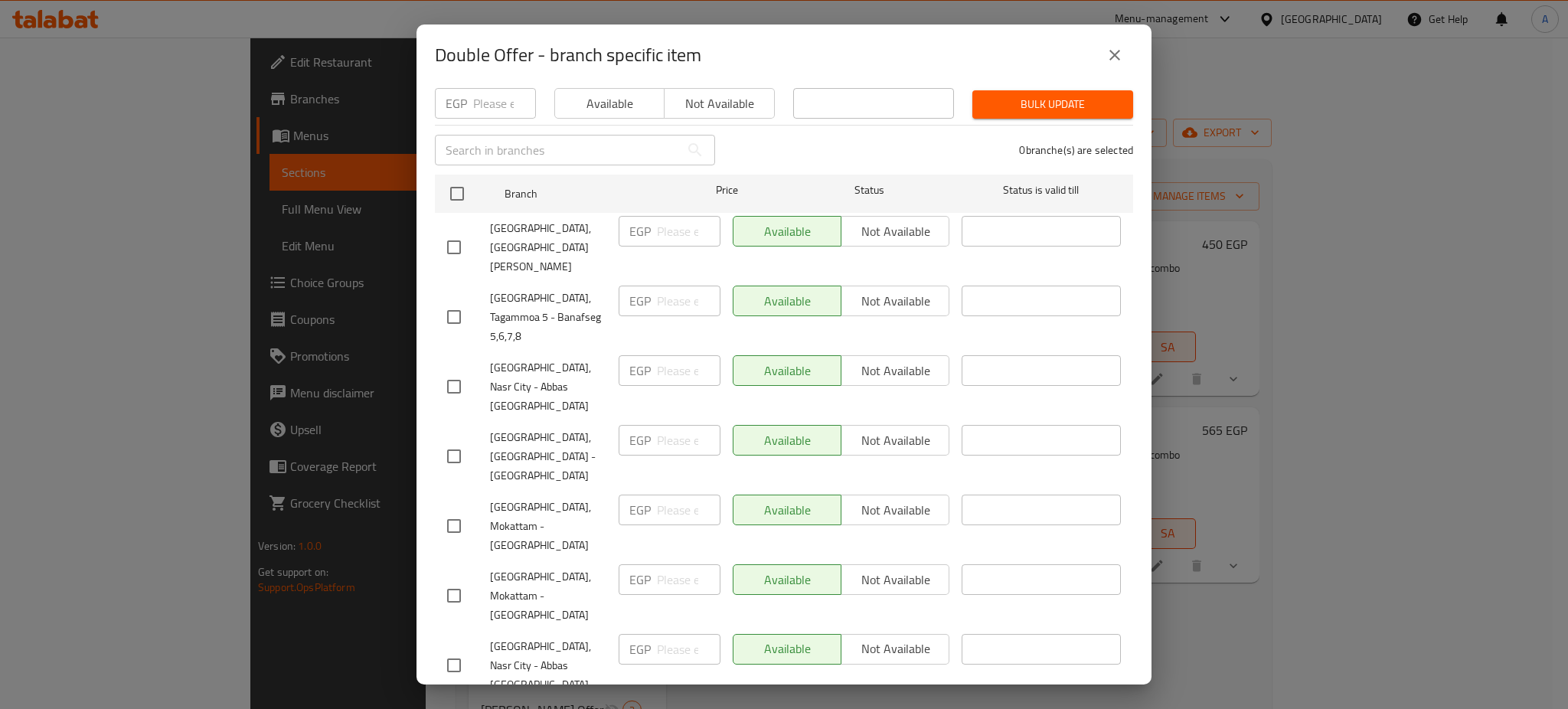
click at [1119, 48] on icon "close" at bounding box center [1114, 54] width 18 height 18
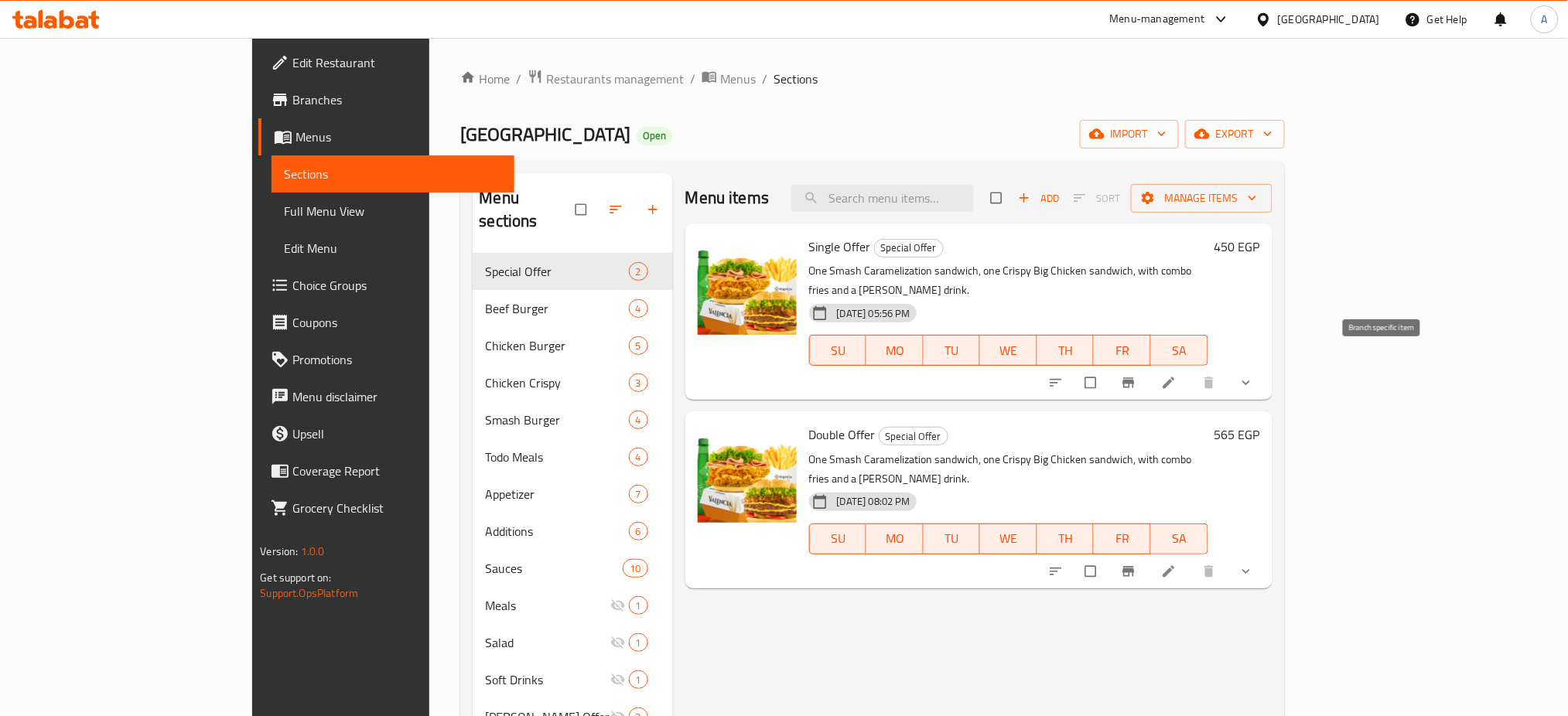
click at [1136, 375] on icon "Branch-specific-item" at bounding box center [1129, 383] width 15 height 15
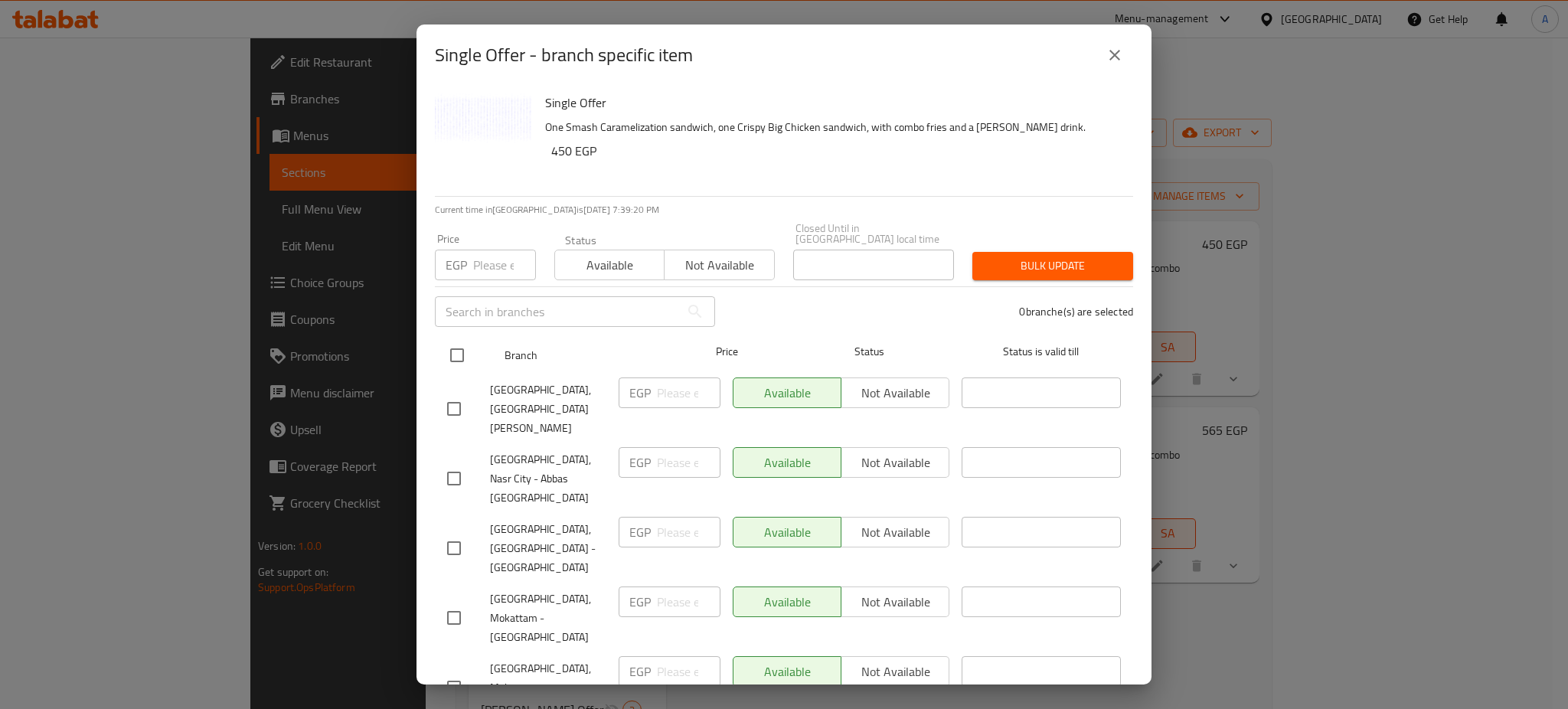
click at [449, 343] on input "checkbox" at bounding box center [457, 355] width 32 height 32
checkbox input "true"
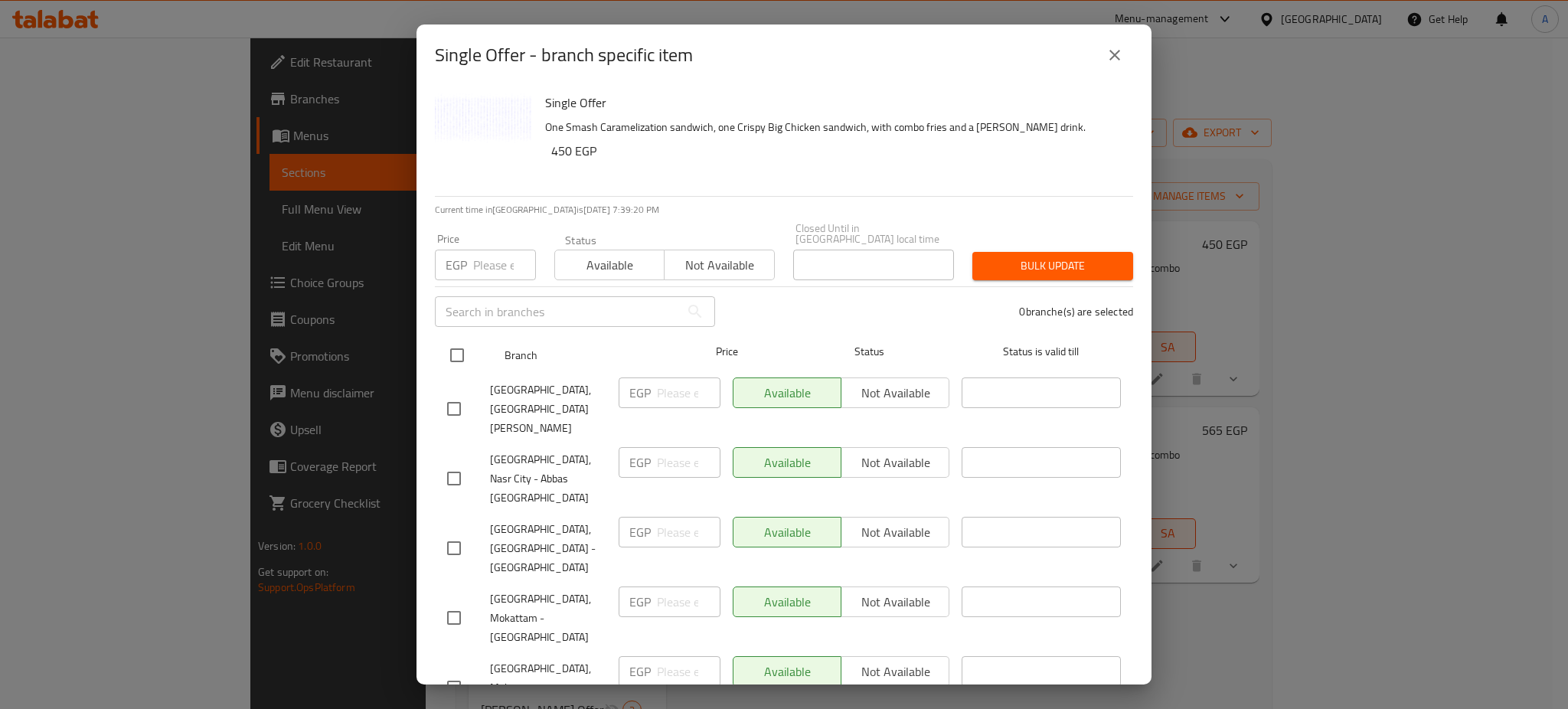
checkbox input "true"
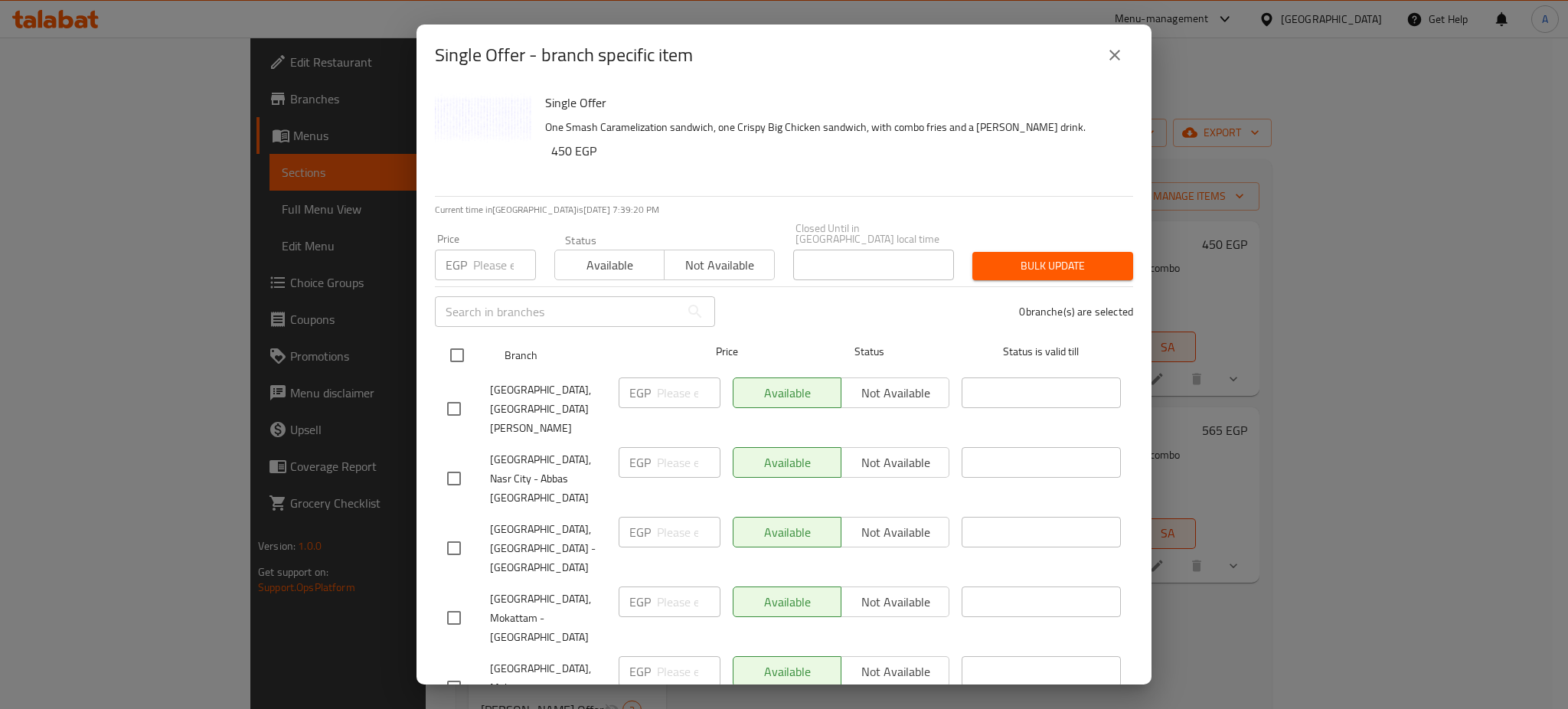
checkbox input "true"
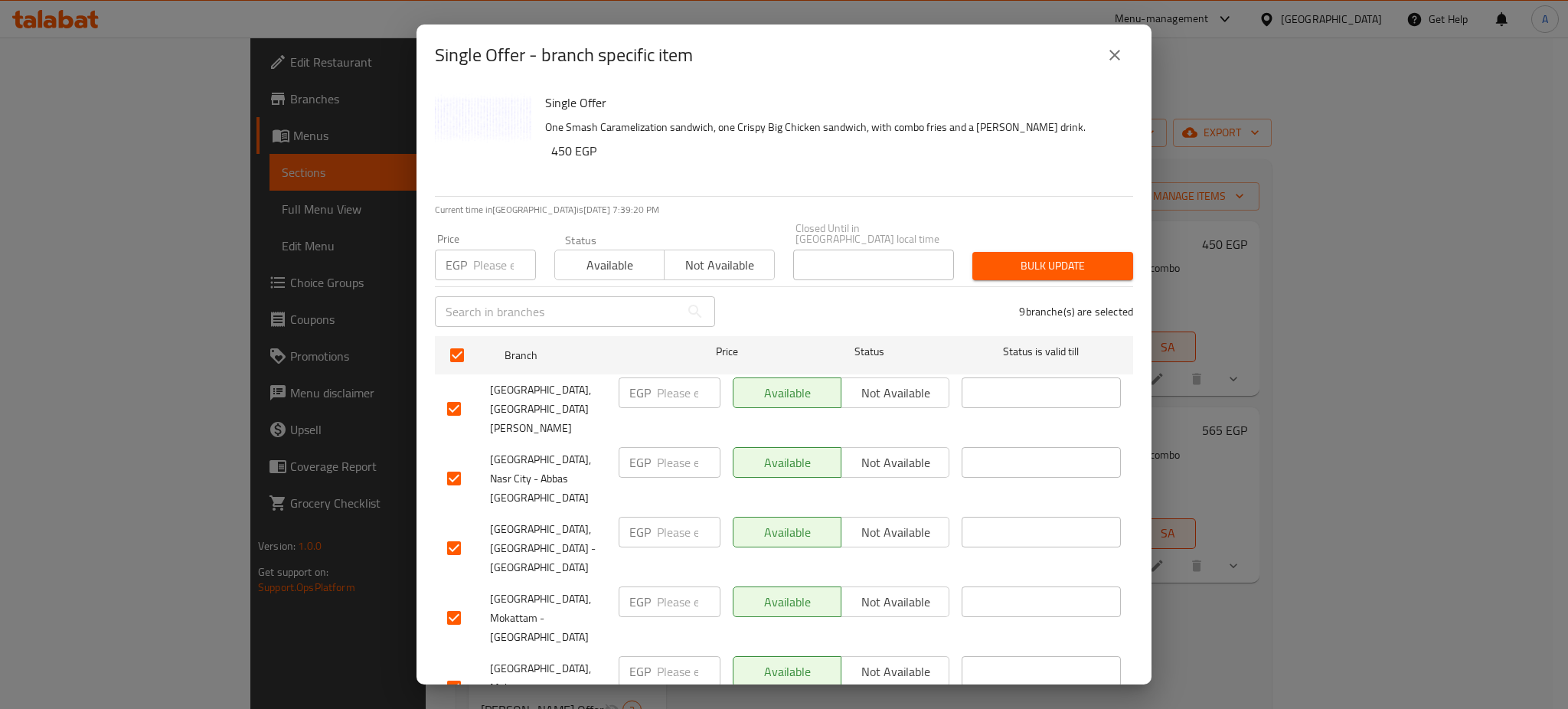
click at [716, 261] on span "Not available" at bounding box center [719, 265] width 97 height 22
click at [1031, 257] on span "Bulk update" at bounding box center [1052, 266] width 136 height 19
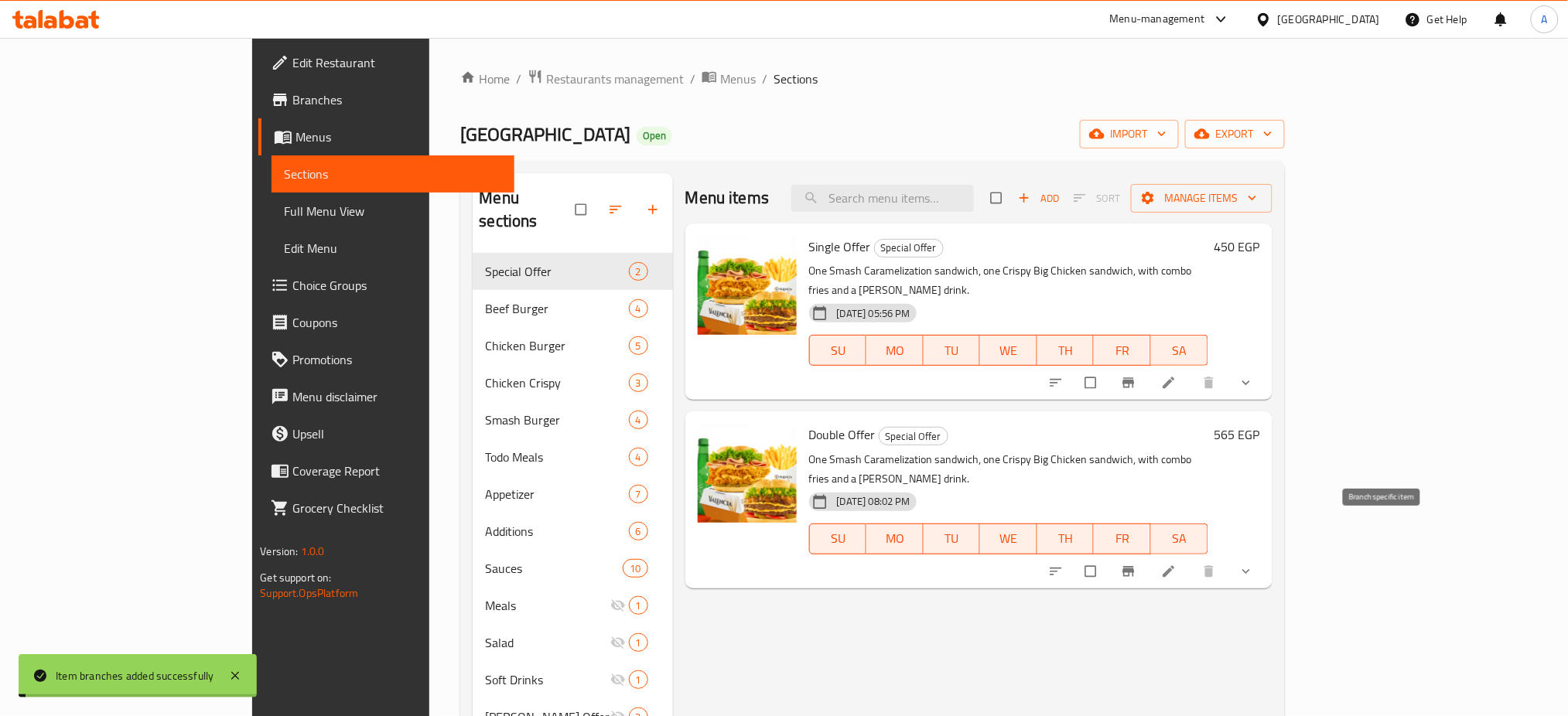
click at [1136, 564] on icon "Branch-specific-item" at bounding box center [1129, 572] width 15 height 15
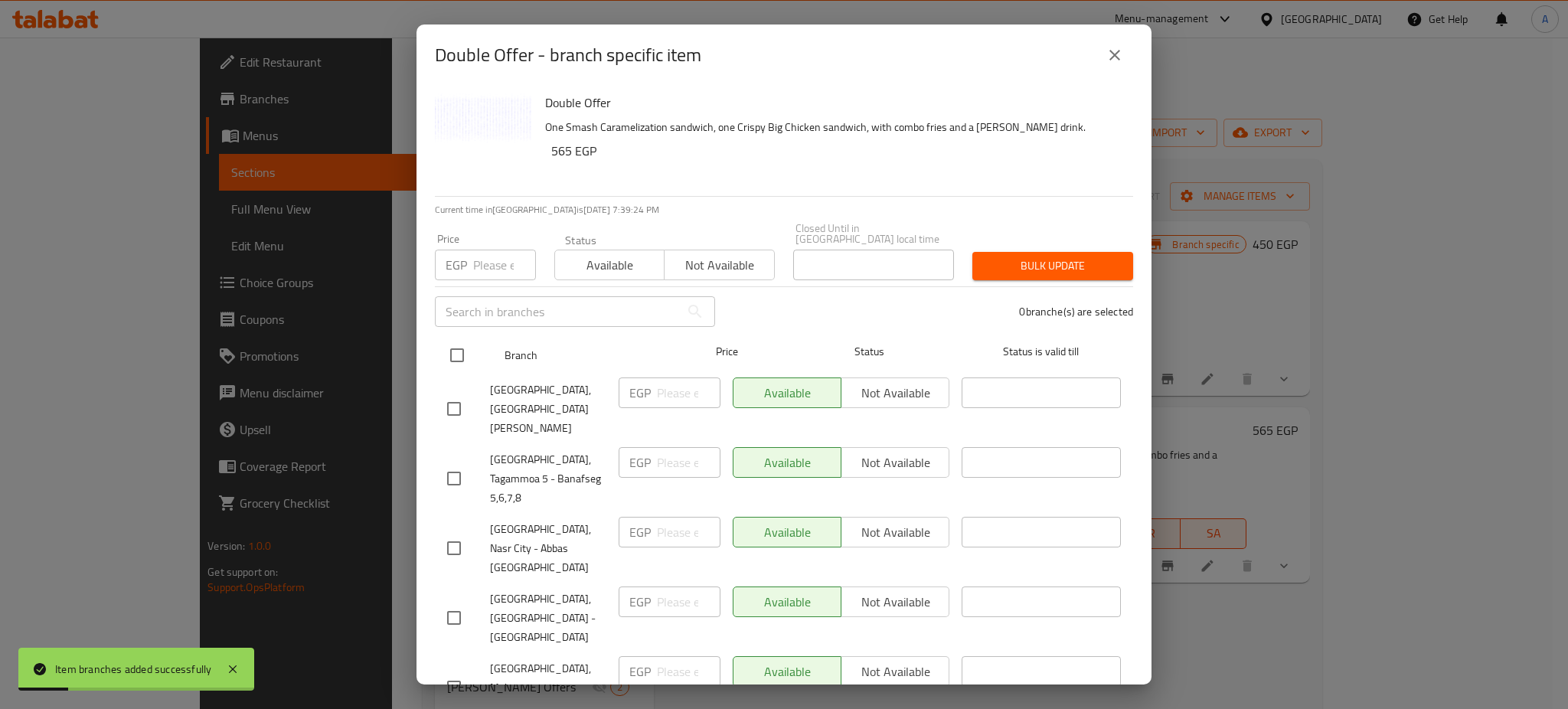
click at [459, 351] on input "checkbox" at bounding box center [457, 355] width 32 height 32
checkbox input "true"
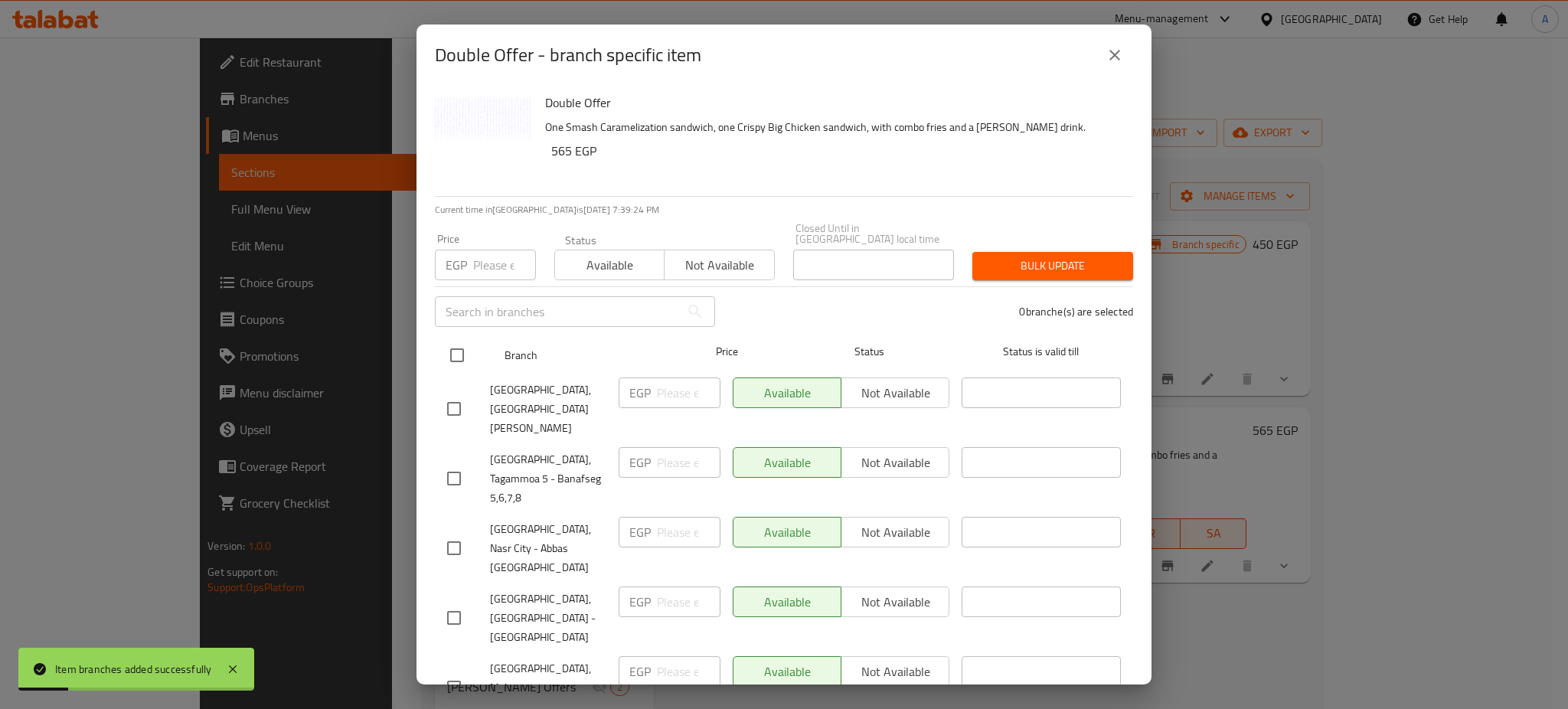
checkbox input "true"
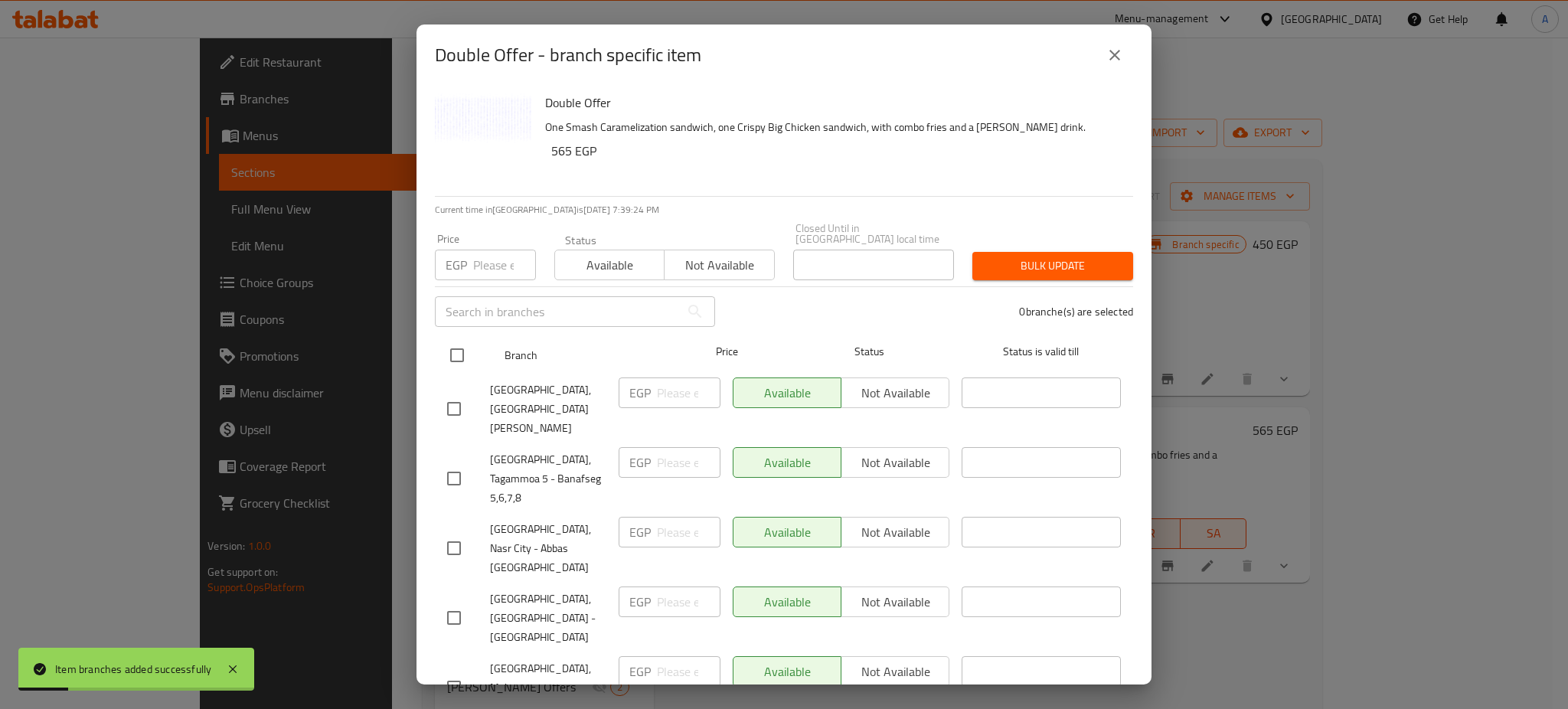
checkbox input "true"
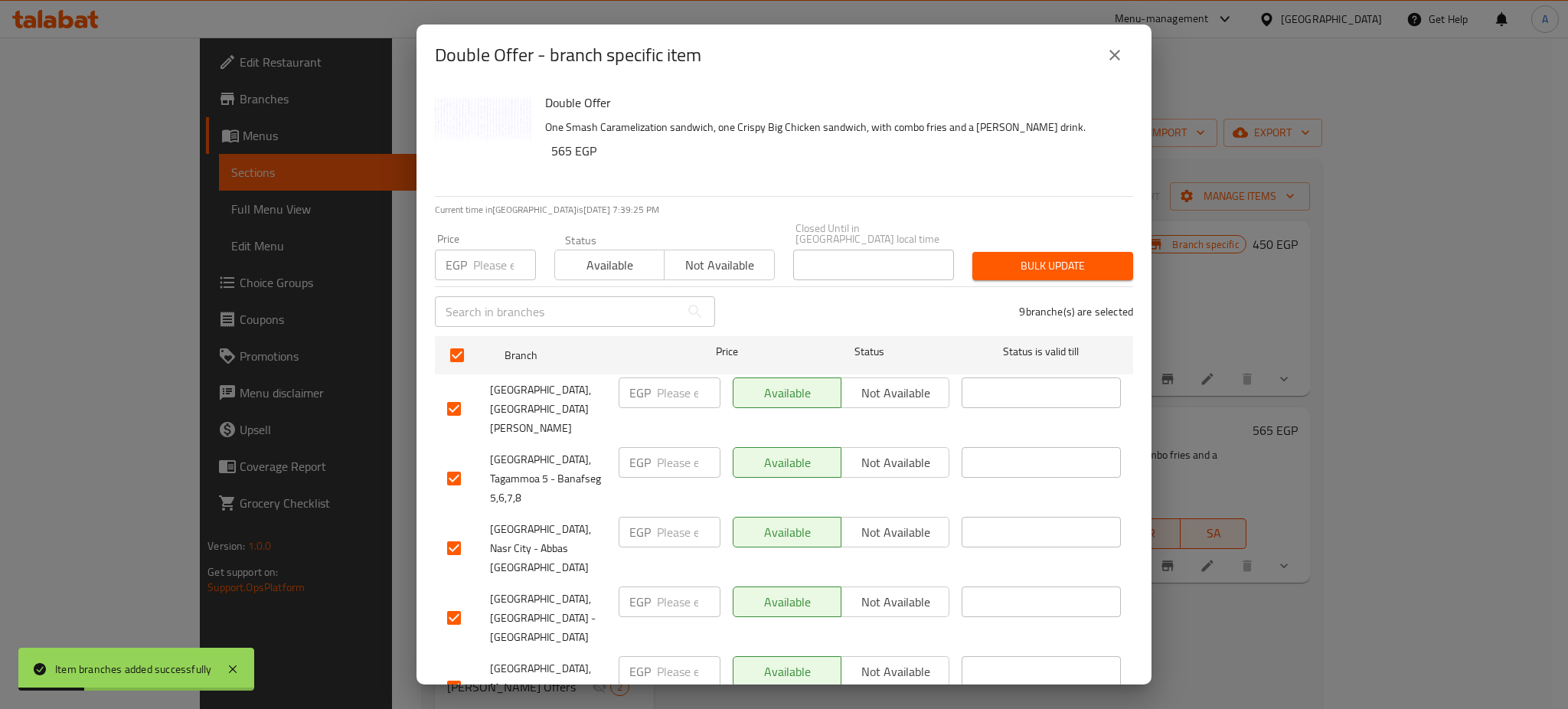
click at [689, 254] on span "Not available" at bounding box center [719, 265] width 97 height 22
click at [1027, 257] on span "Bulk update" at bounding box center [1052, 266] width 136 height 19
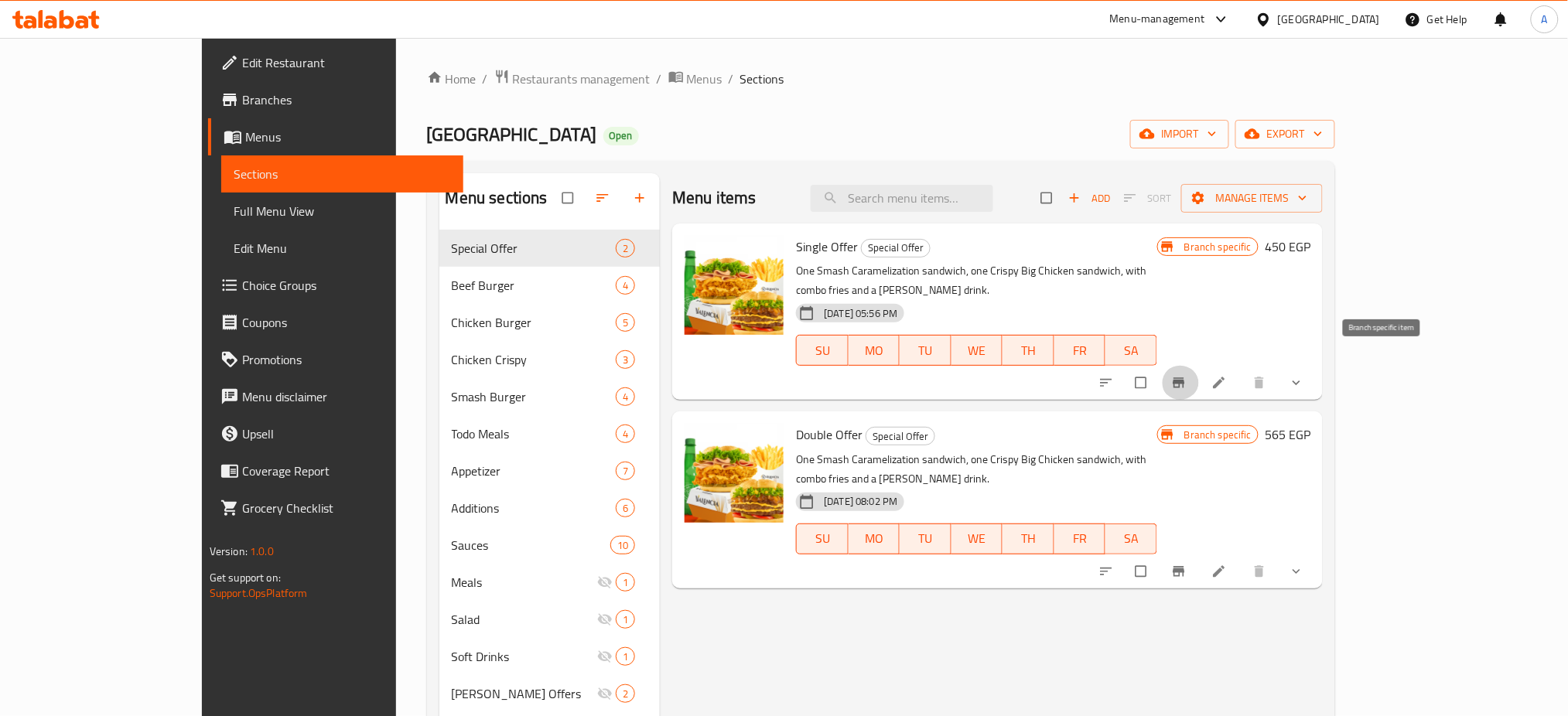
click at [1199, 366] on button "Branch-specific-item" at bounding box center [1181, 383] width 37 height 34
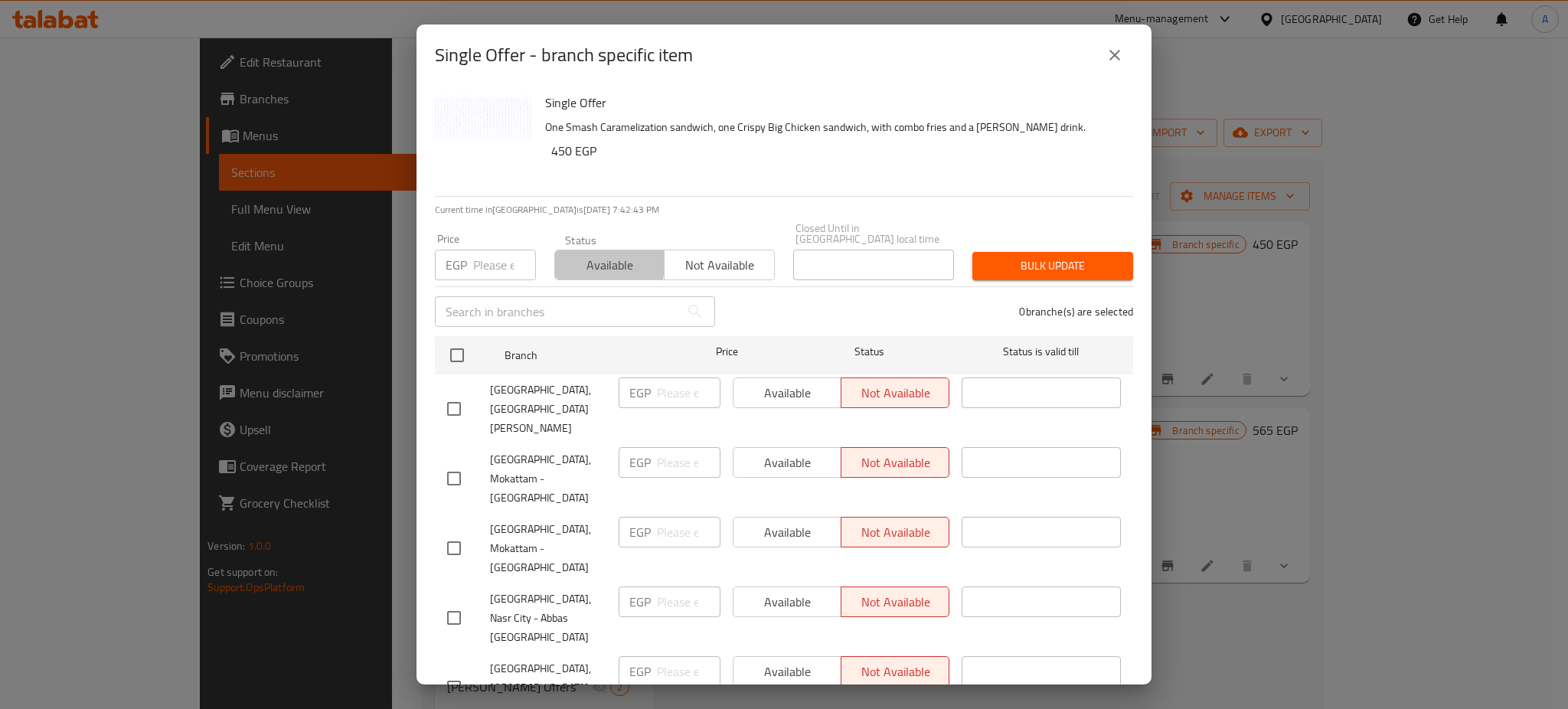
click at [598, 254] on span "Available" at bounding box center [610, 265] width 97 height 22
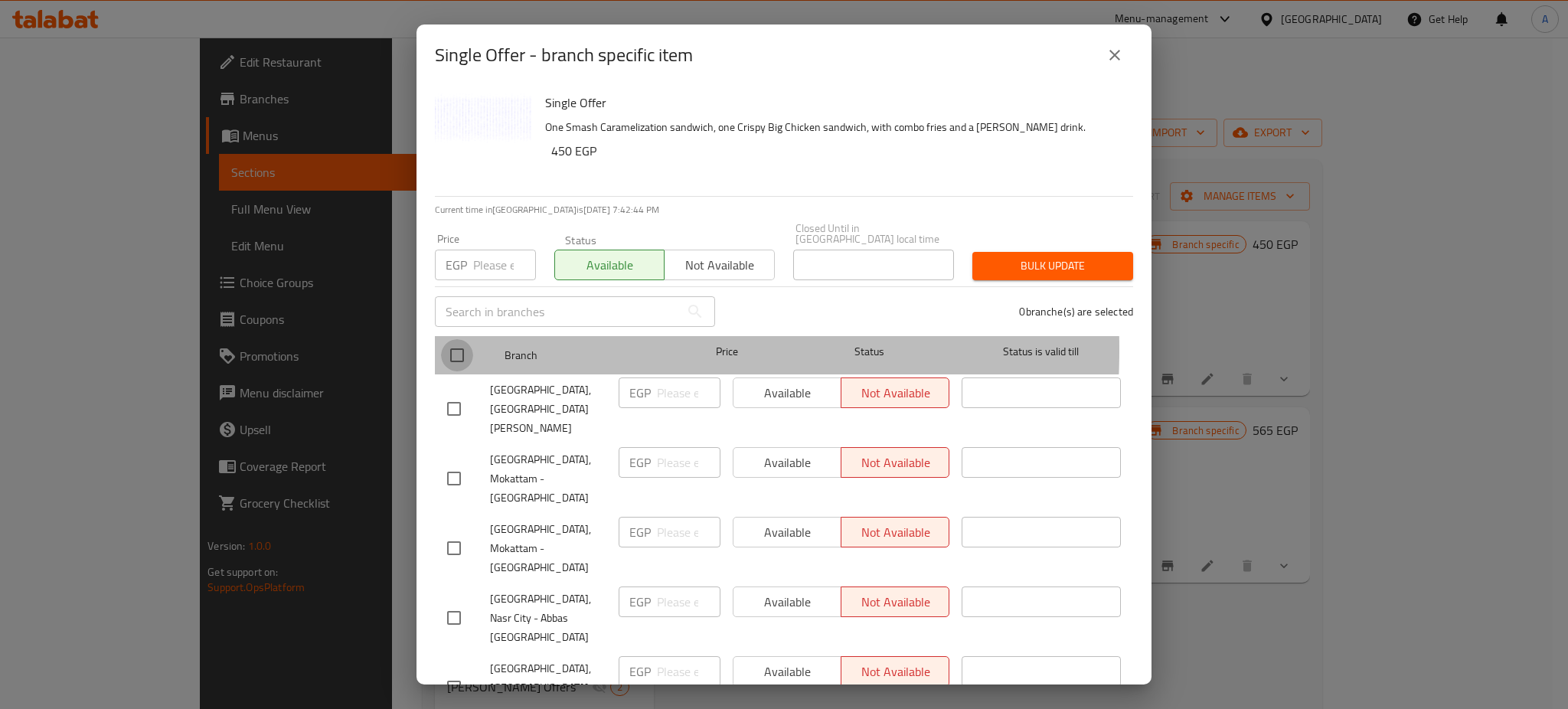
click at [463, 339] on input "checkbox" at bounding box center [457, 355] width 32 height 32
checkbox input "true"
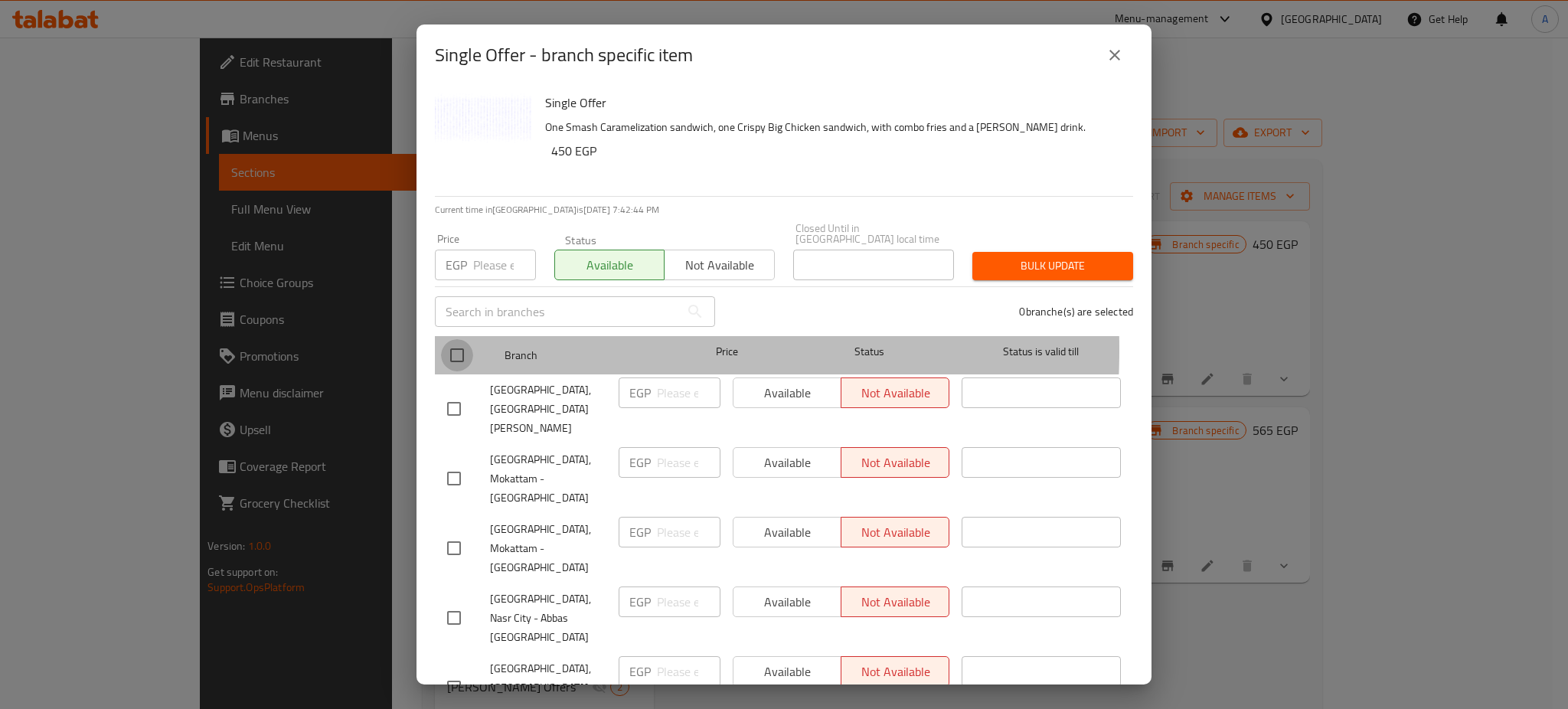
checkbox input "true"
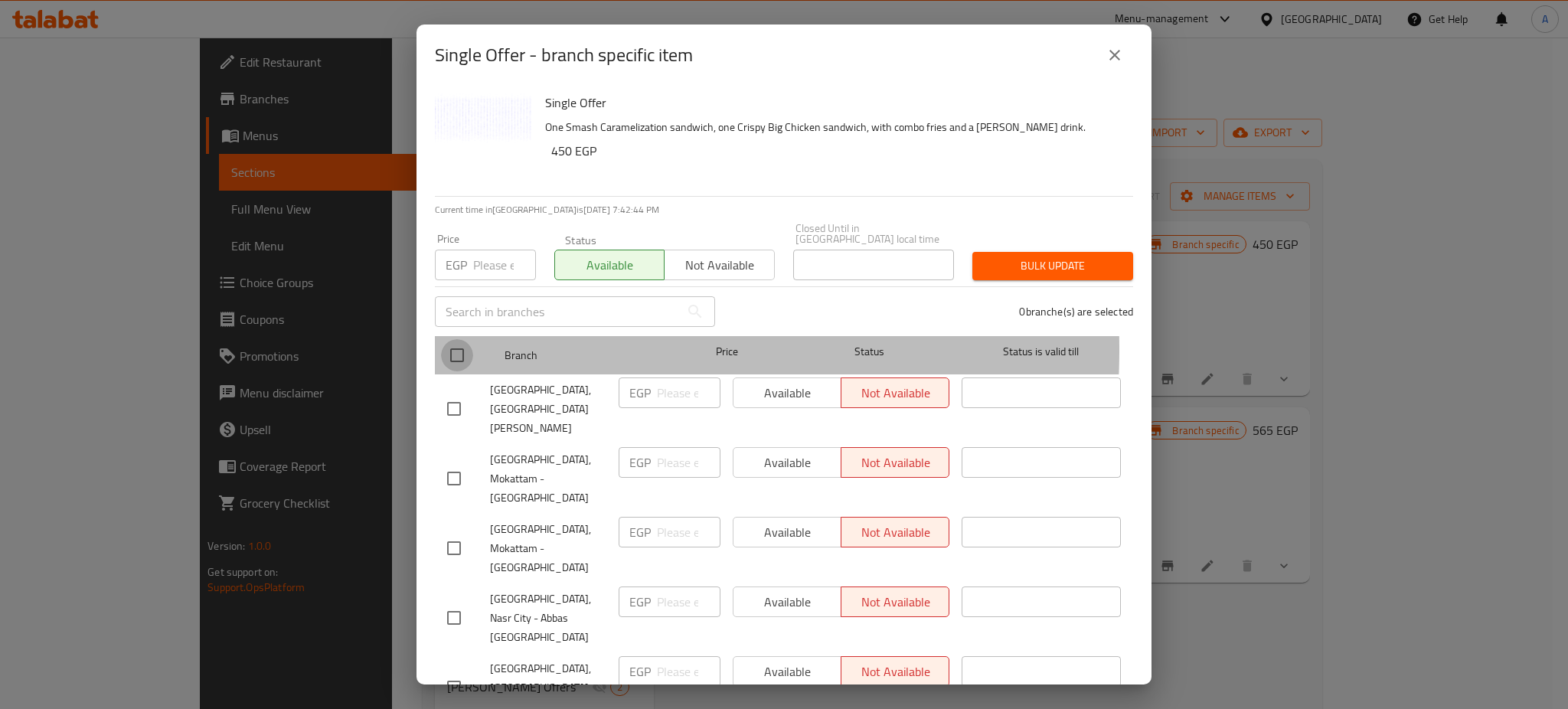
checkbox input "true"
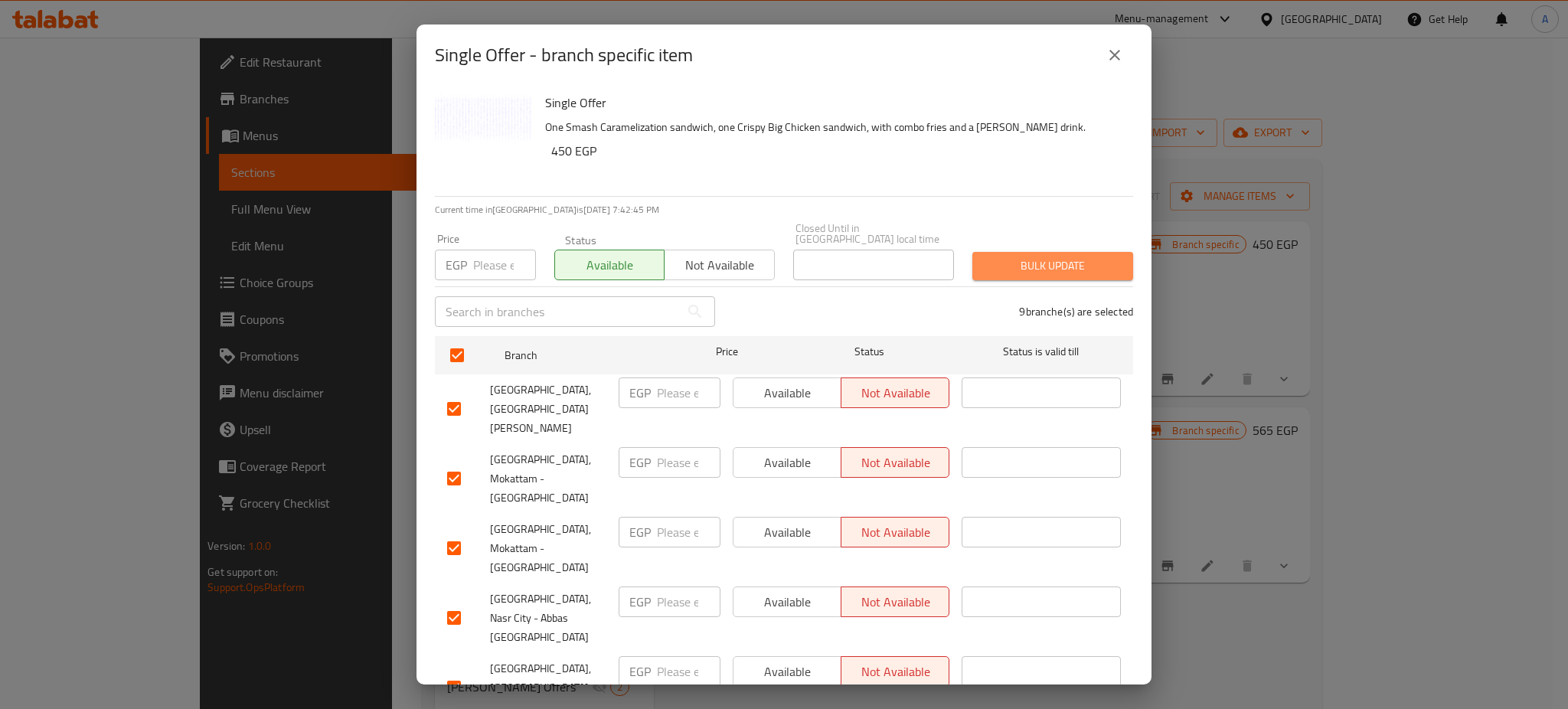
click at [1042, 262] on span "Bulk update" at bounding box center [1052, 266] width 136 height 19
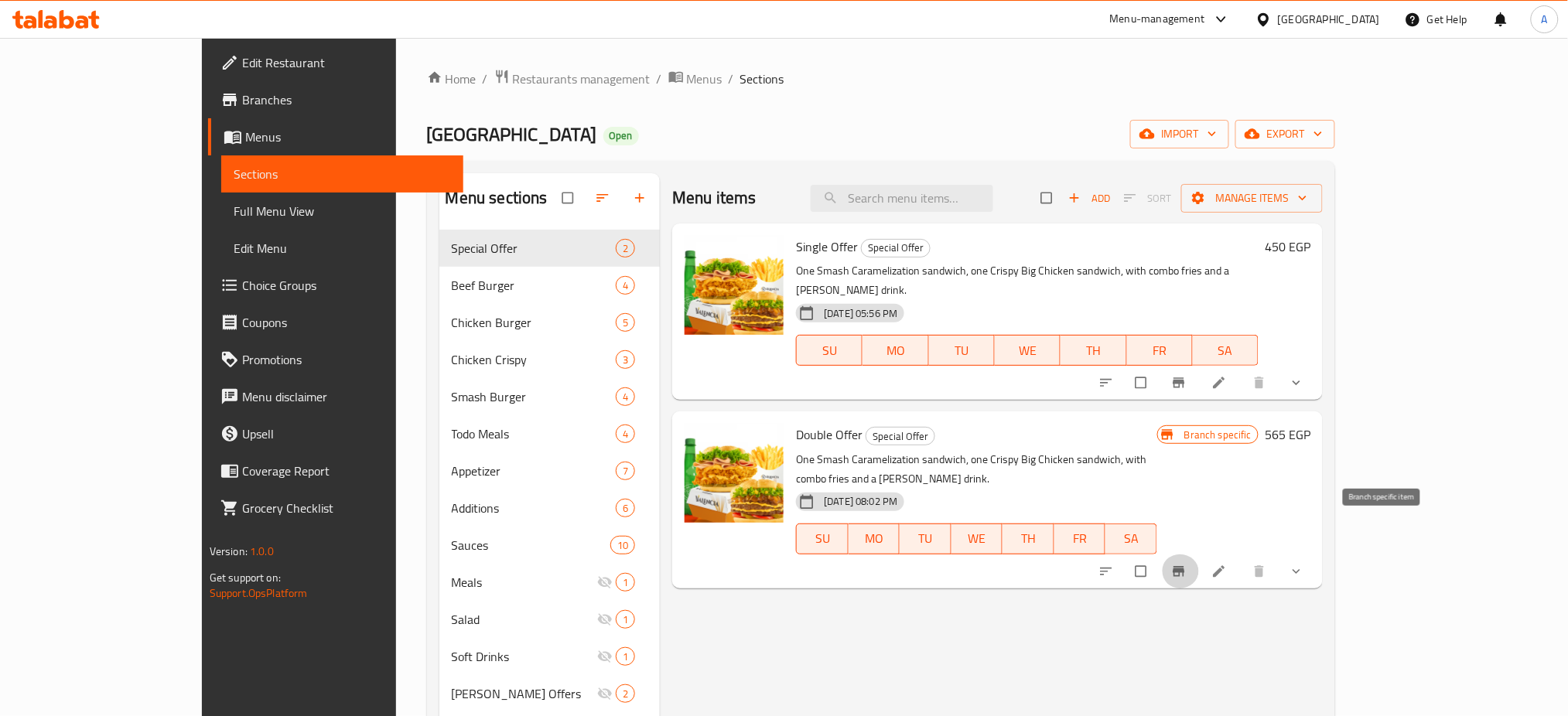
click at [1186, 564] on icon "Branch-specific-item" at bounding box center [1179, 572] width 15 height 15
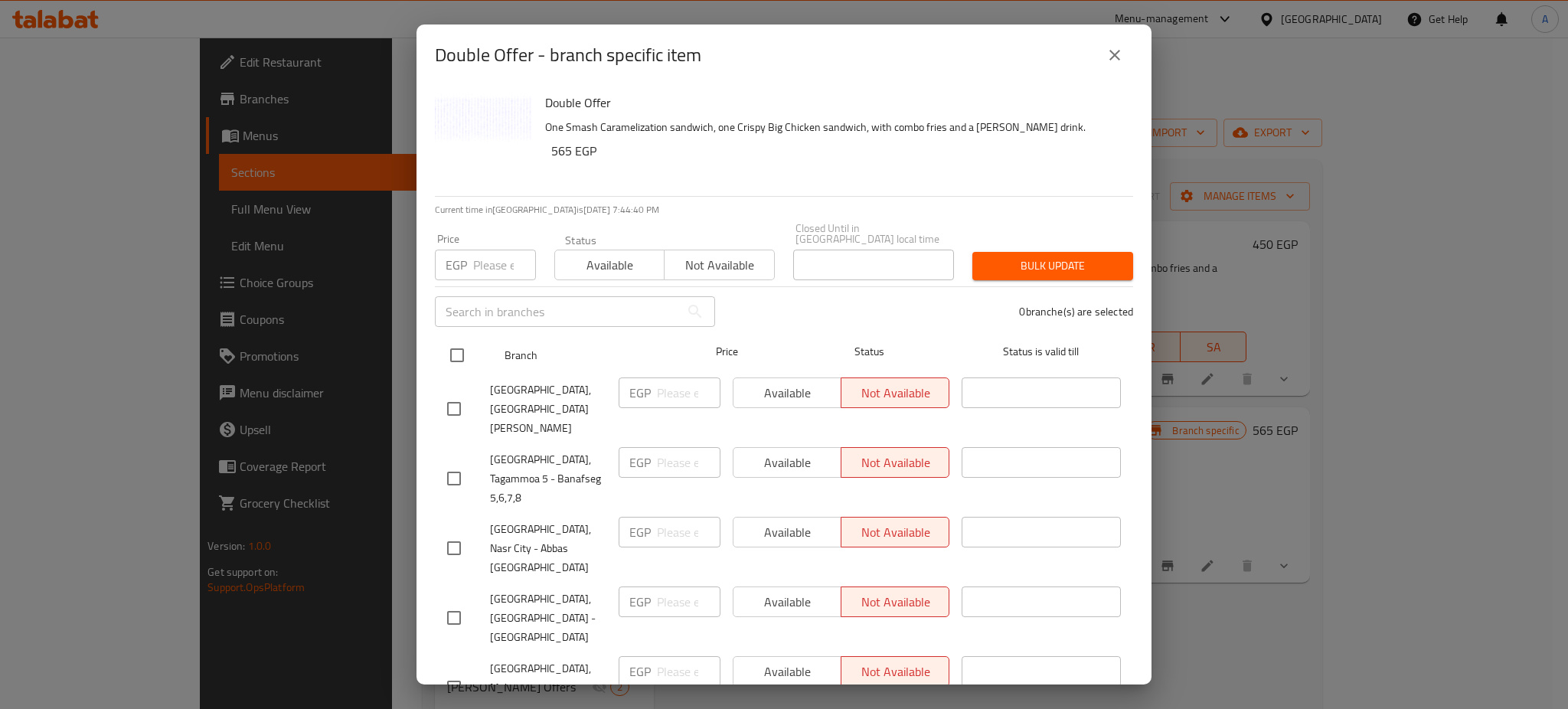
click at [446, 340] on input "checkbox" at bounding box center [457, 355] width 32 height 32
checkbox input "true"
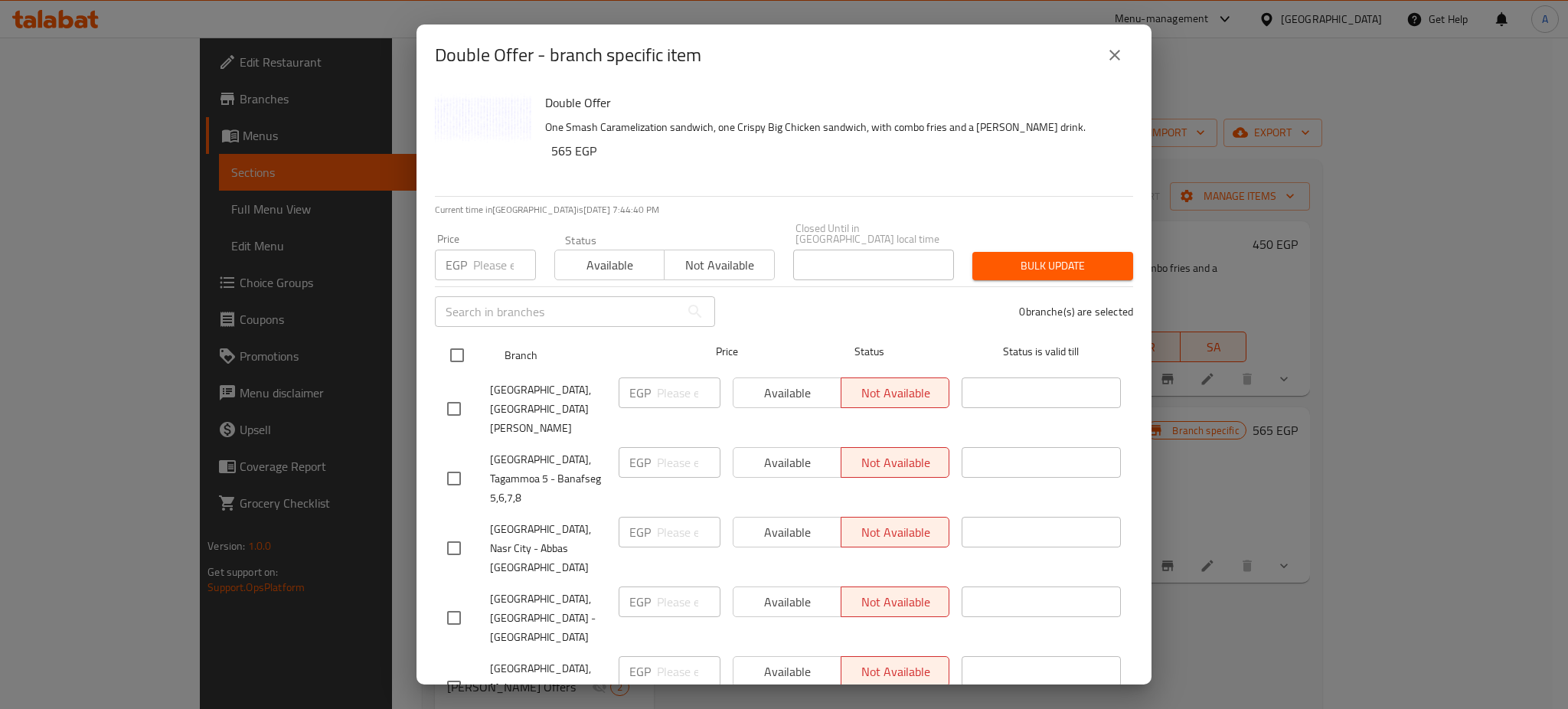
checkbox input "true"
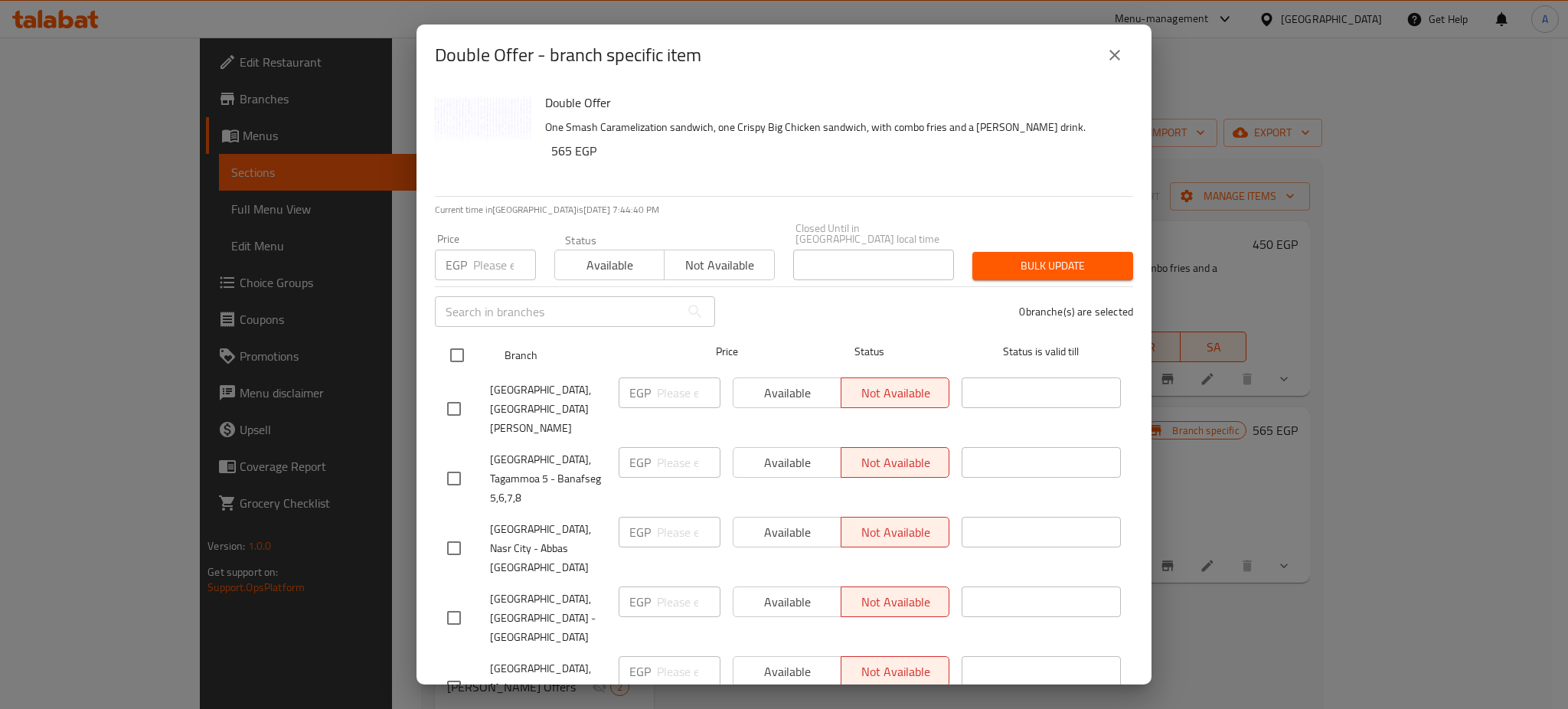
checkbox input "true"
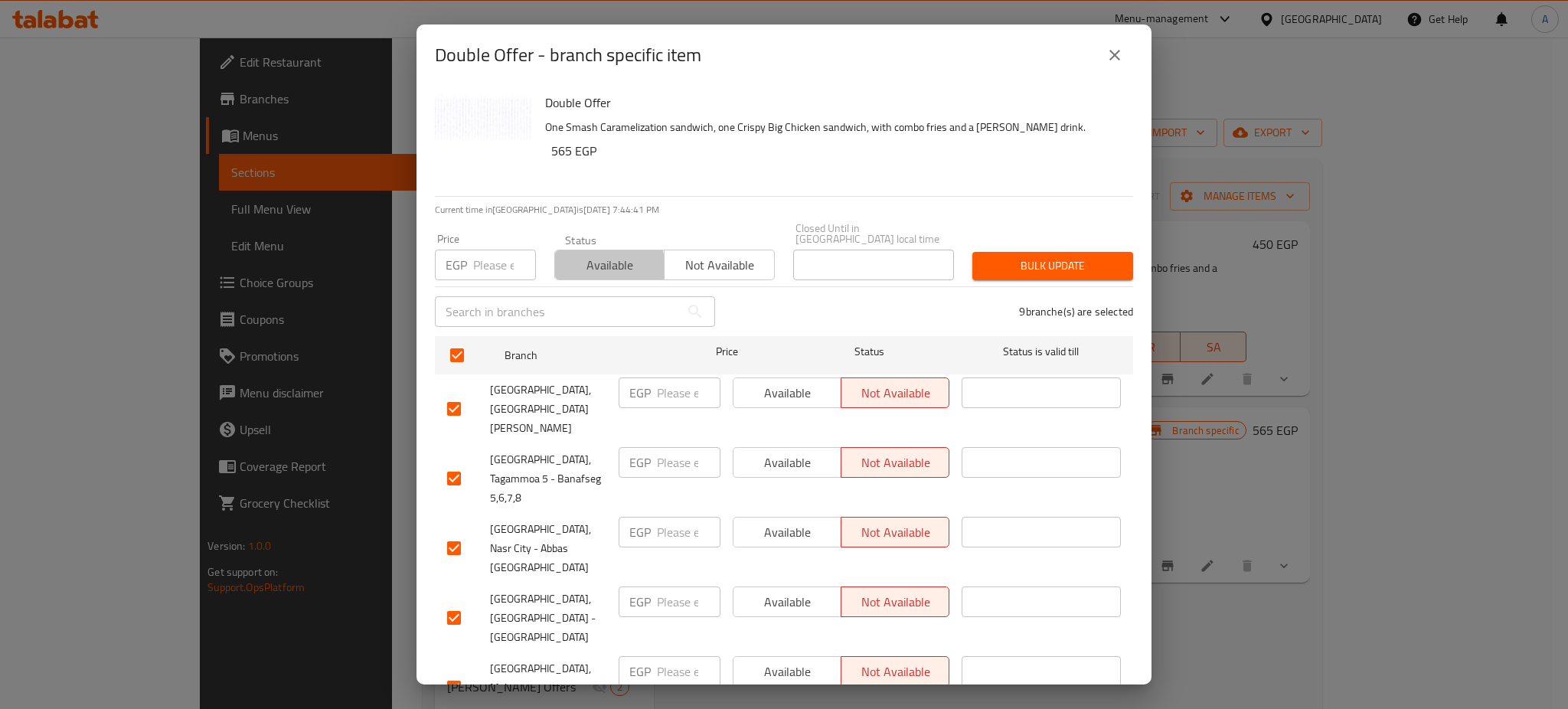
click at [594, 258] on span "Available" at bounding box center [610, 265] width 97 height 22
click at [987, 257] on span "Bulk update" at bounding box center [1052, 266] width 136 height 19
